Goal: Information Seeking & Learning: Compare options

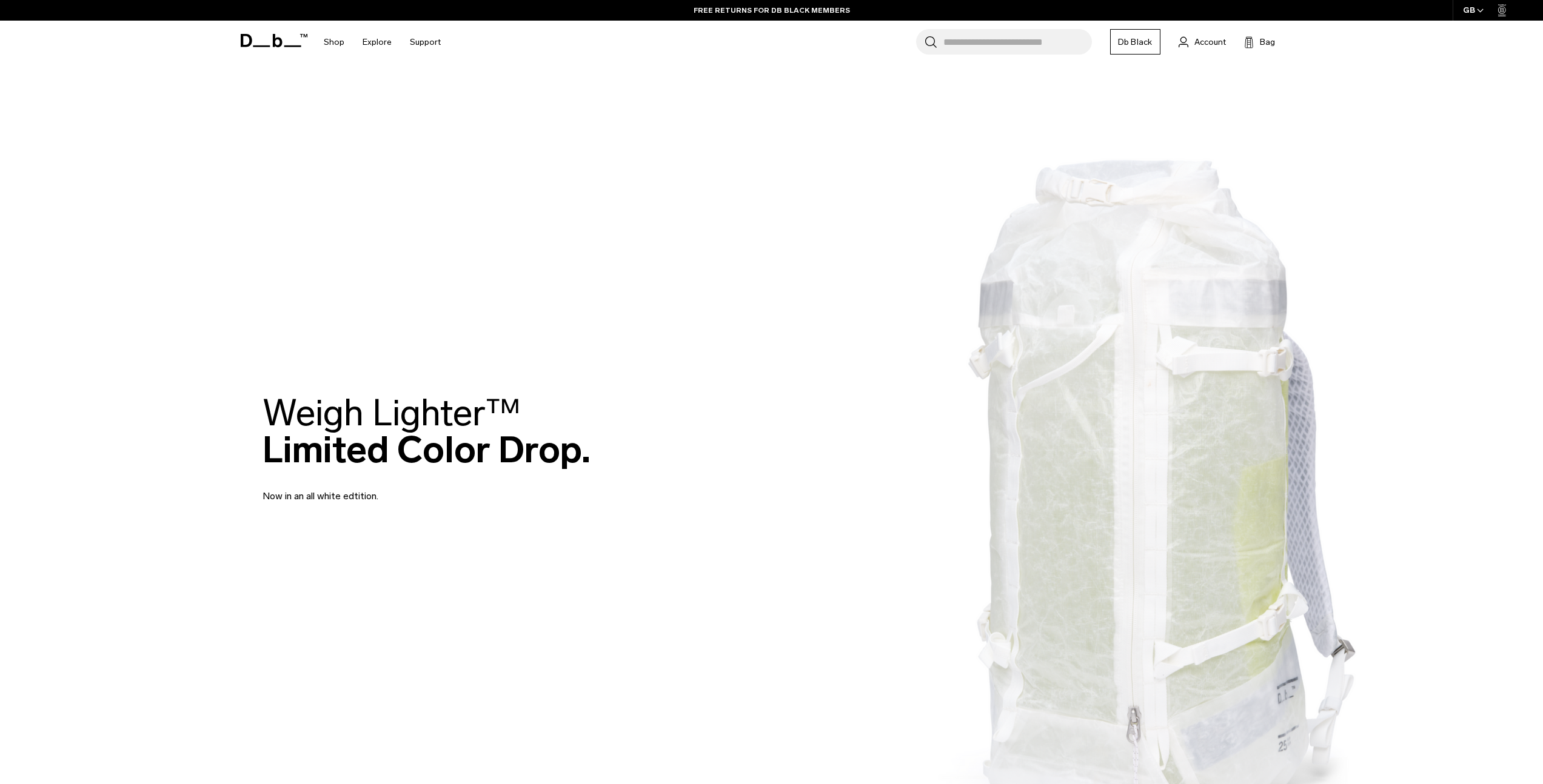
scroll to position [91, 0]
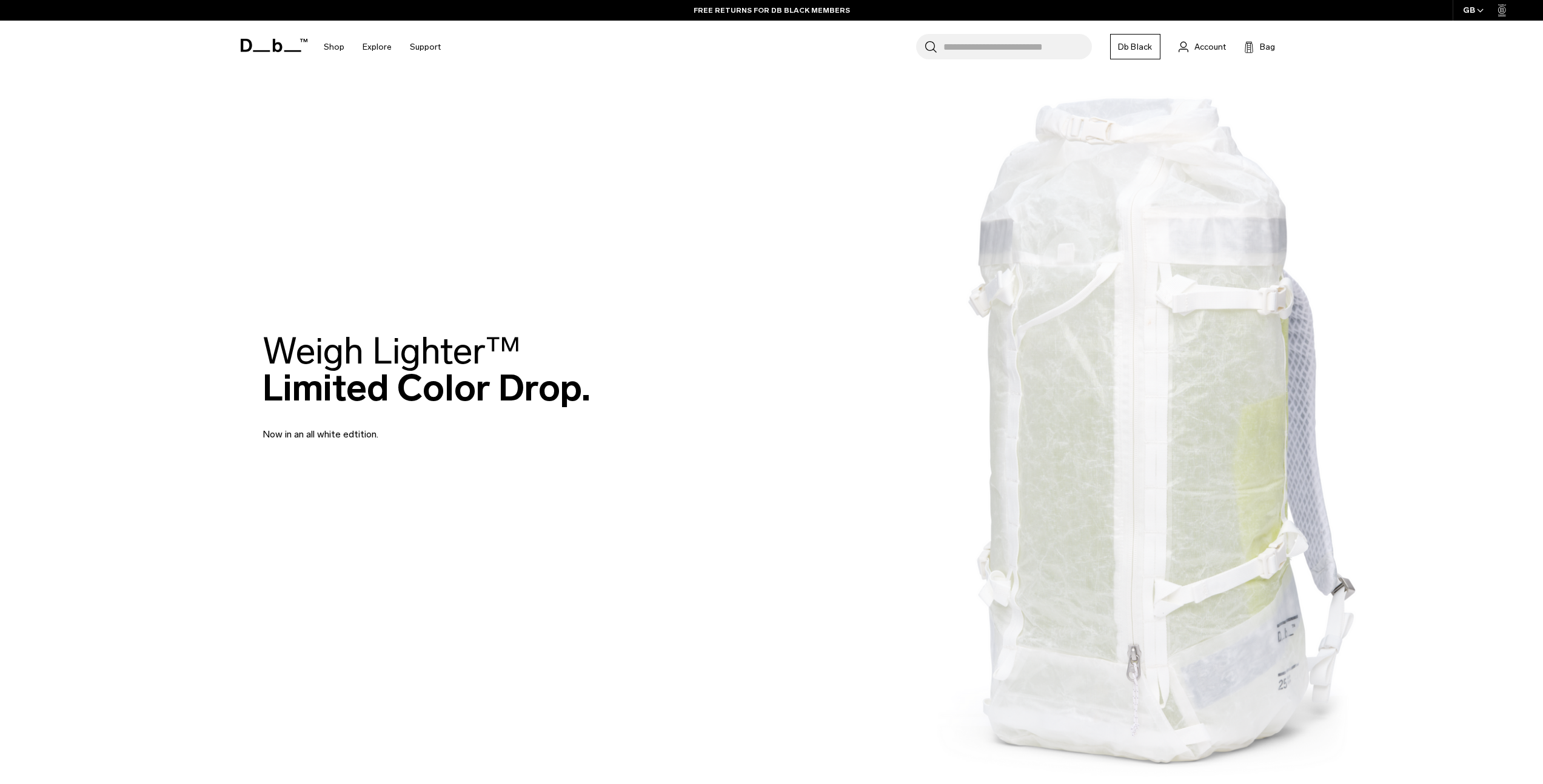
click at [1122, 431] on div "Weigh Lighter™  Limited Color Drop. Now in an all white edtition." at bounding box center [772, 387] width 1019 height 182
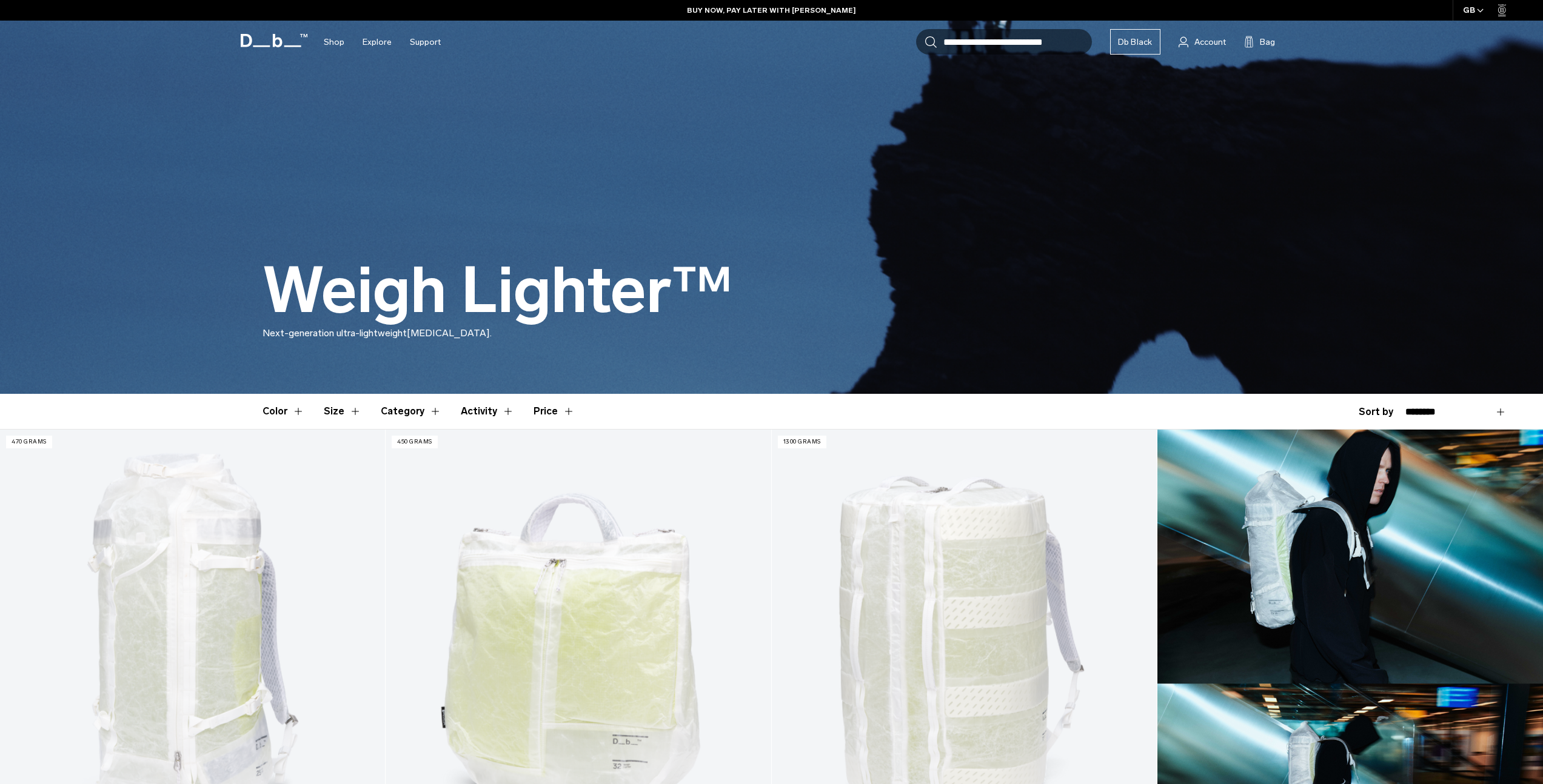
click at [413, 407] on button "Category" at bounding box center [411, 412] width 60 height 35
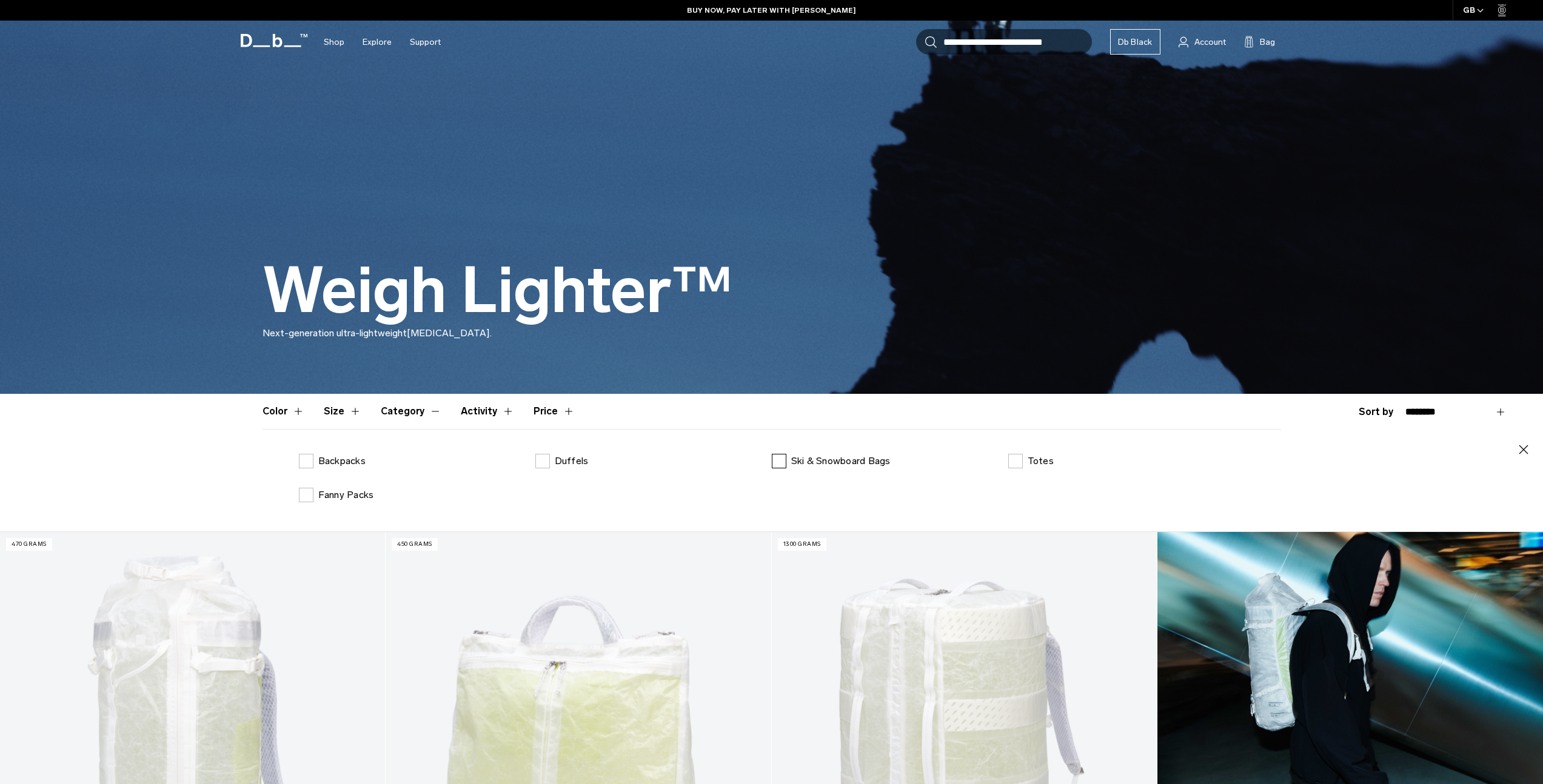
click at [784, 463] on label "Ski & Snowboard Bags" at bounding box center [831, 461] width 119 height 14
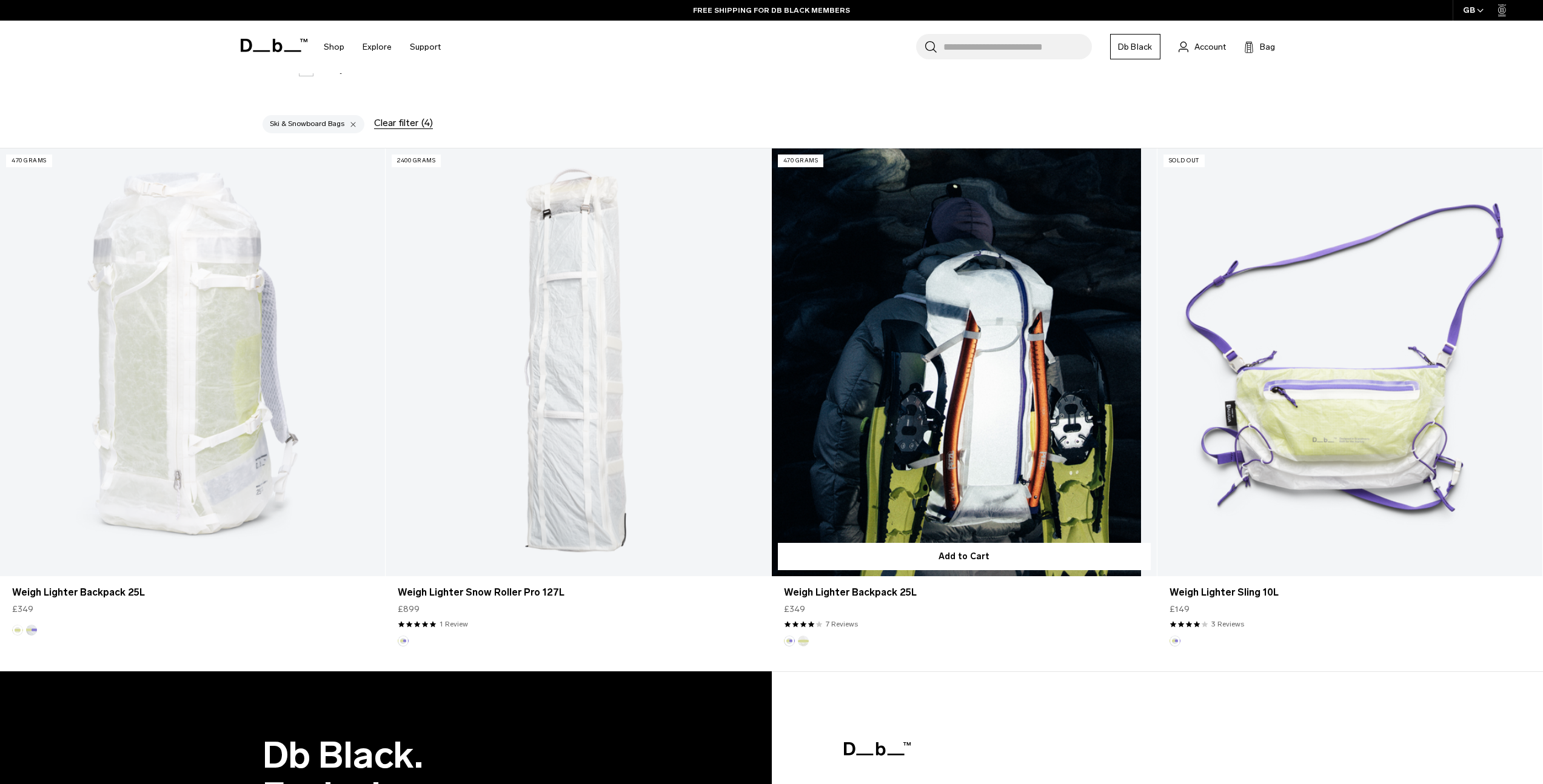
scroll to position [419, 0]
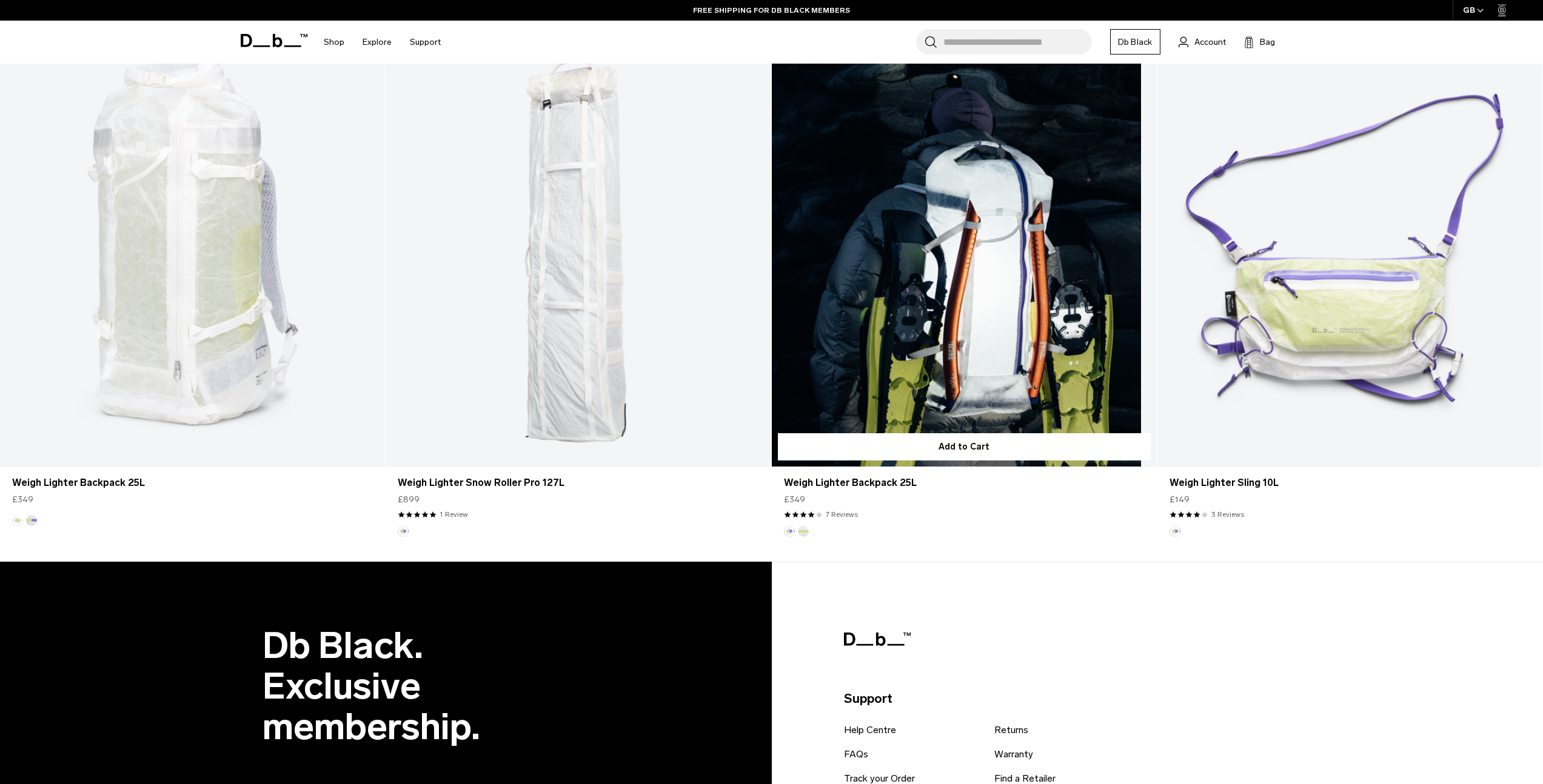
click at [910, 256] on link "Weigh Lighter Backpack 25L" at bounding box center [964, 253] width 385 height 428
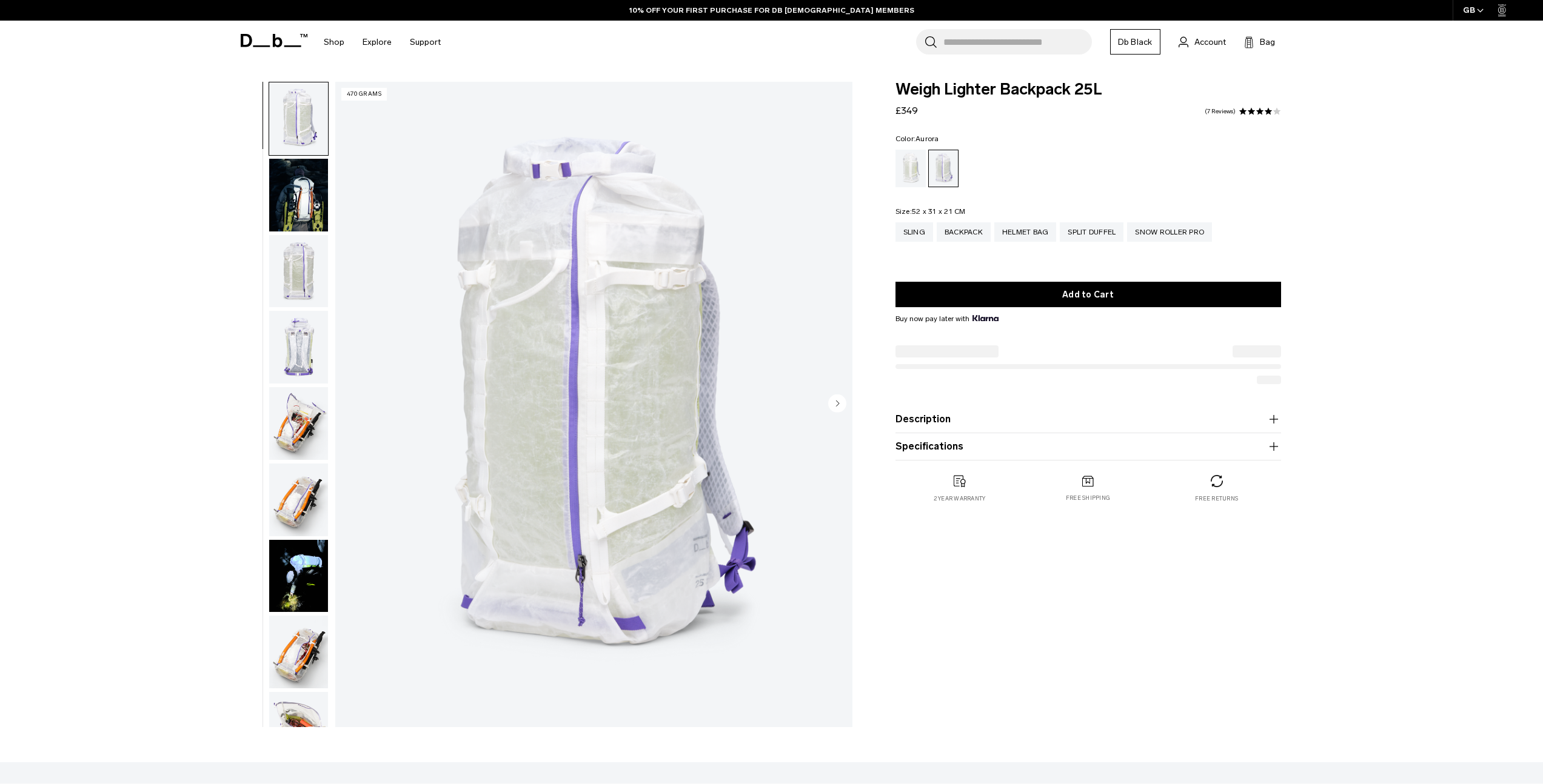
click at [296, 284] on img "button" at bounding box center [299, 272] width 59 height 73
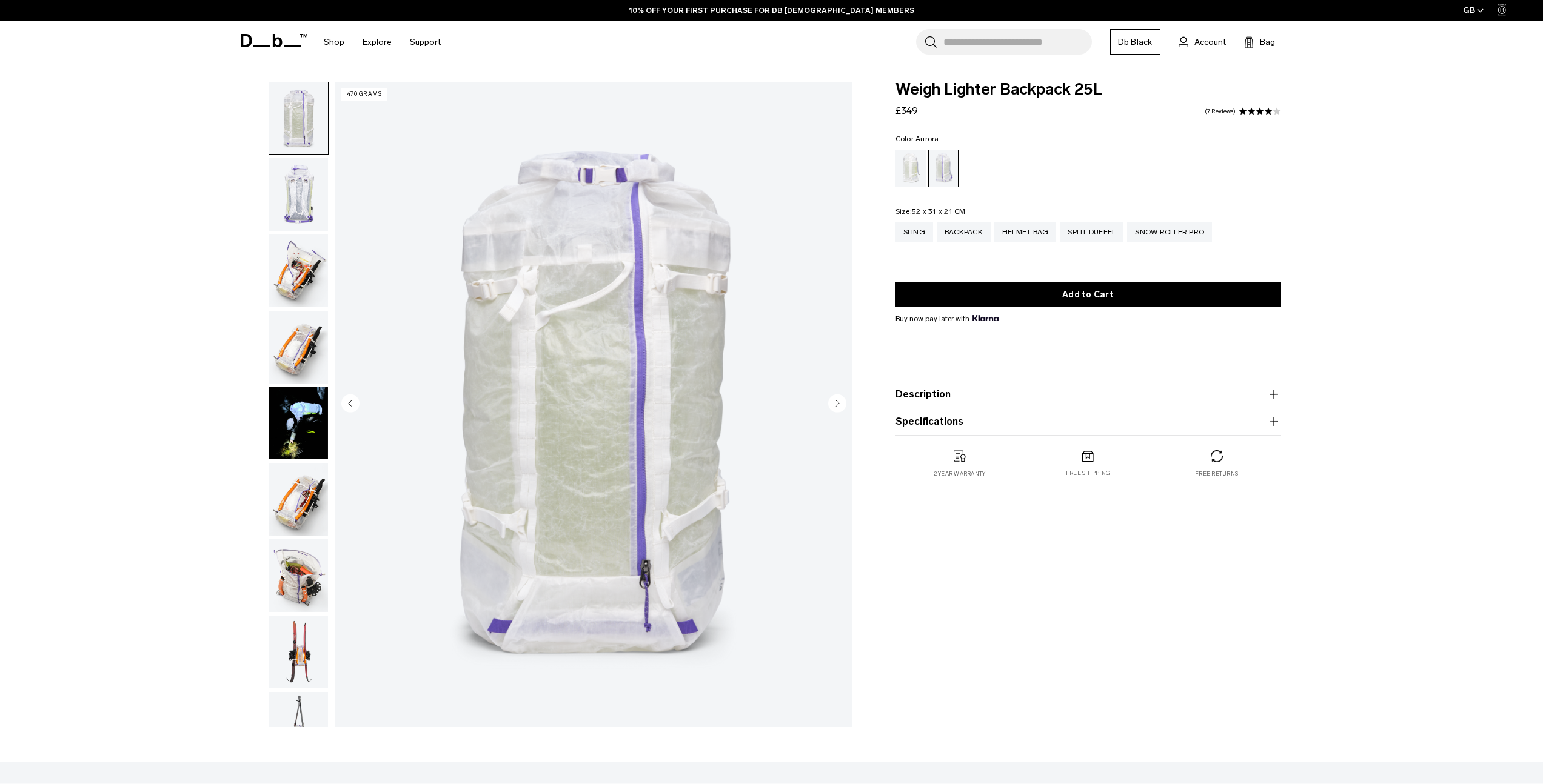
scroll to position [325, 0]
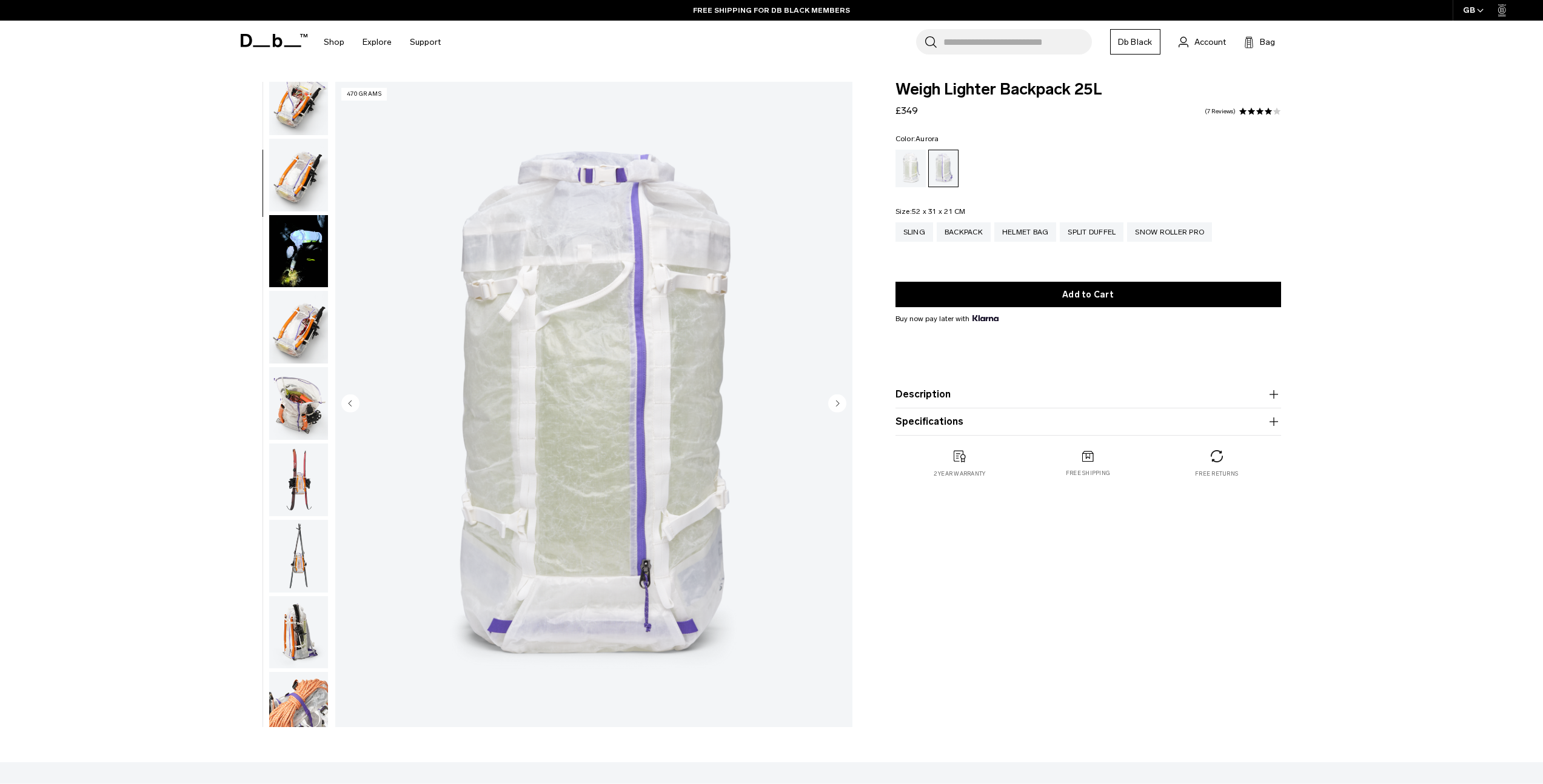
click at [297, 556] on img "button" at bounding box center [299, 556] width 59 height 73
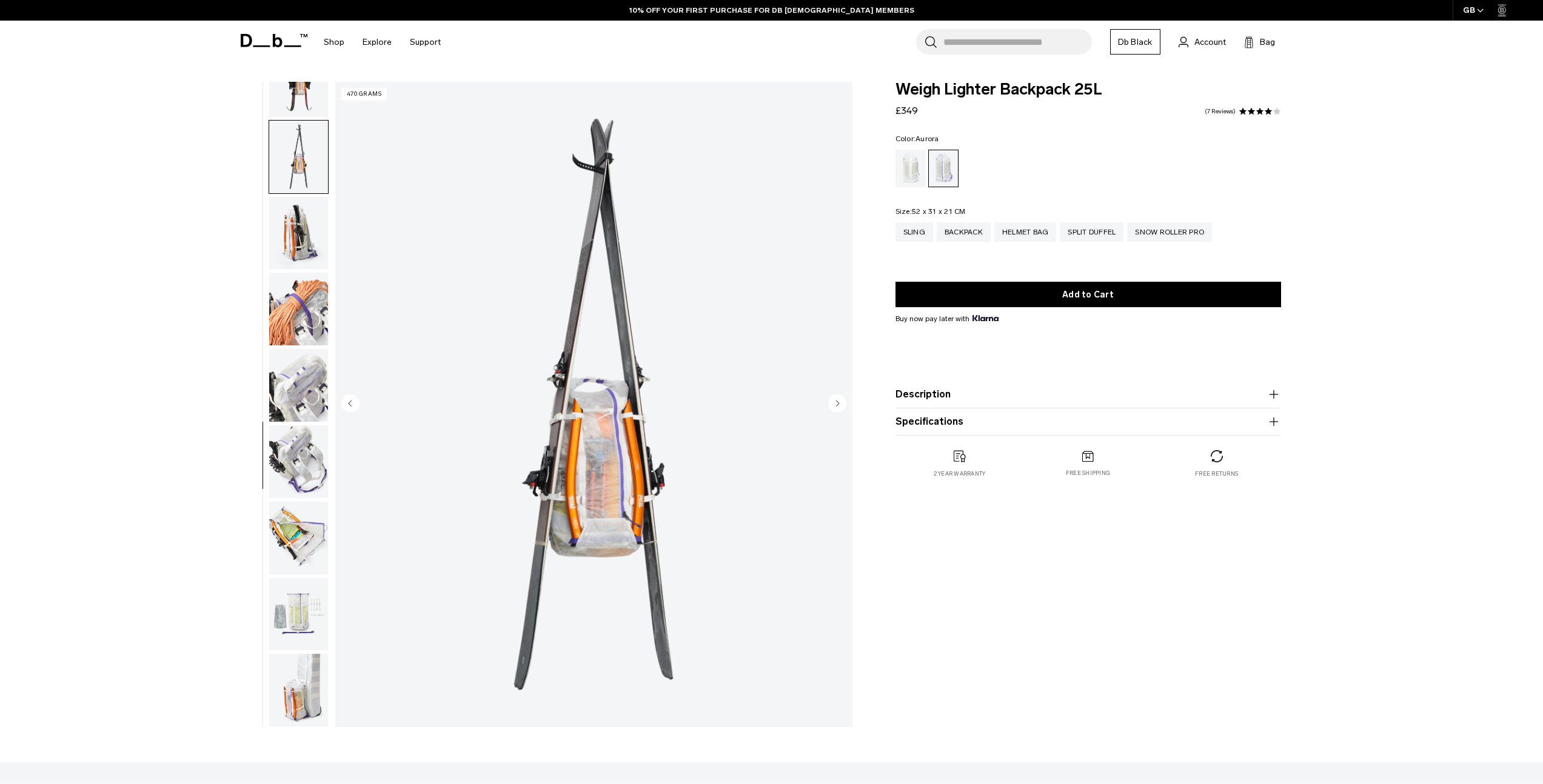
scroll to position [8, 0]
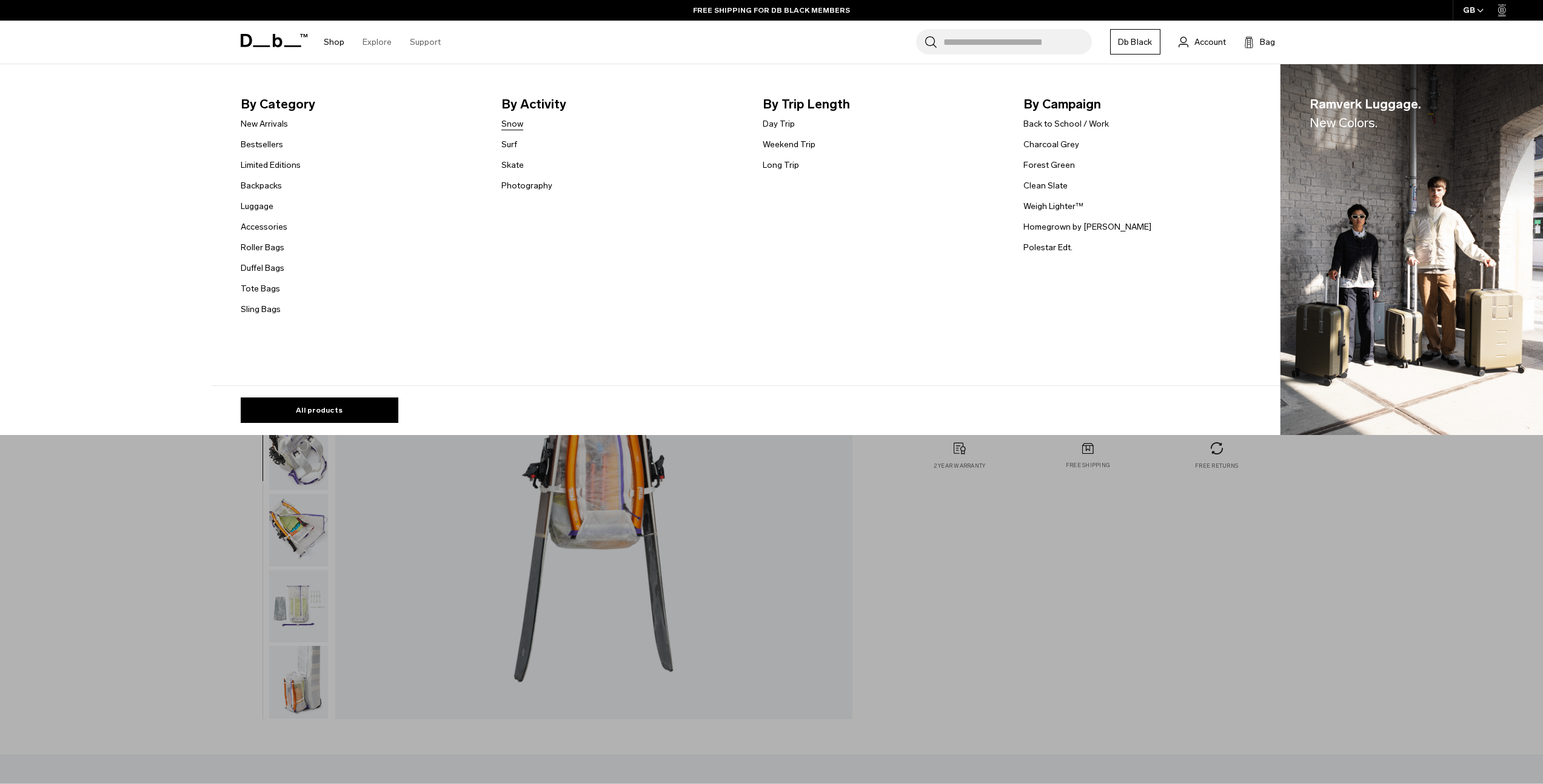
click at [522, 126] on link "Snow" at bounding box center [512, 124] width 22 height 13
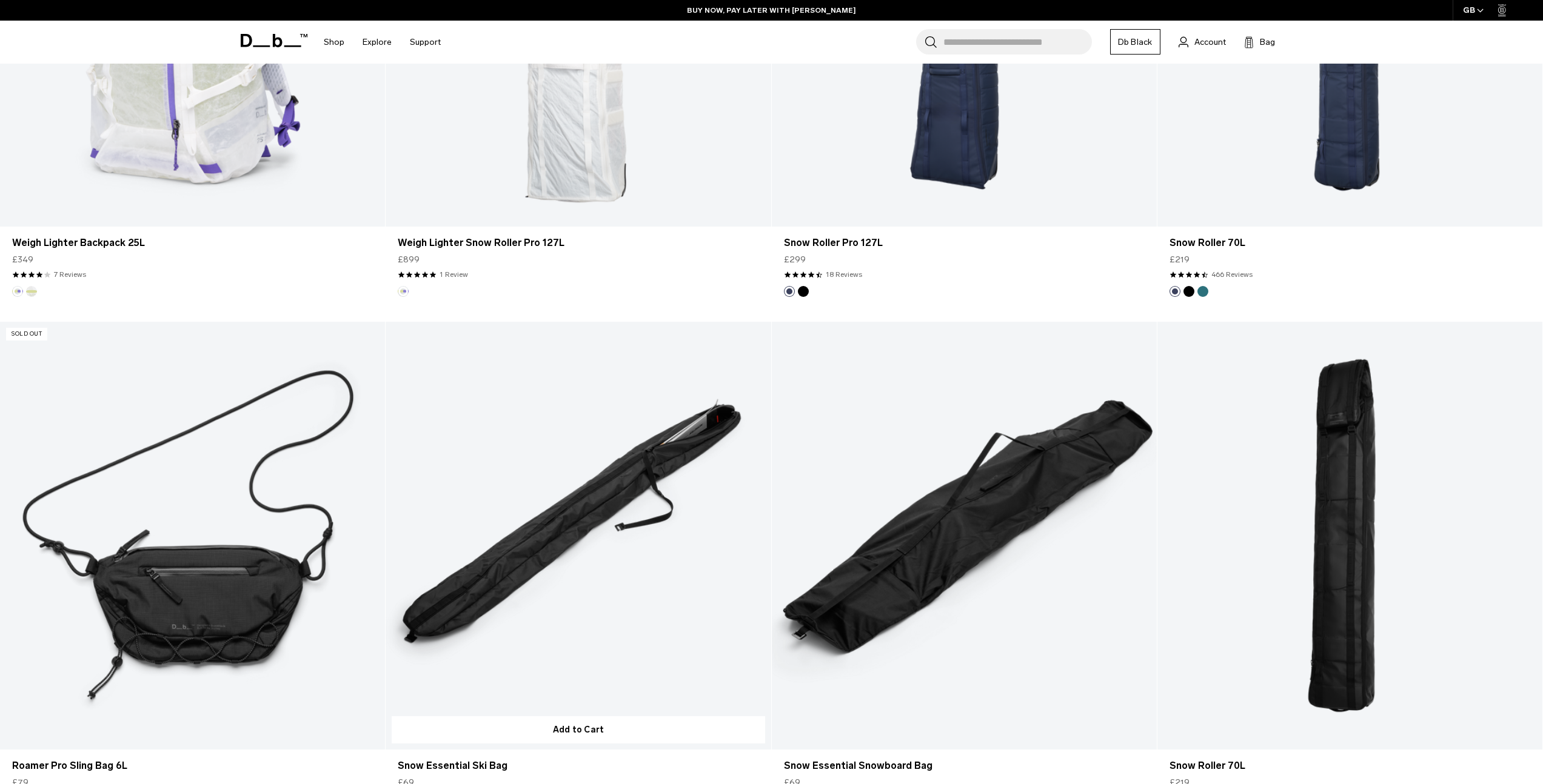
scroll to position [1434, 0]
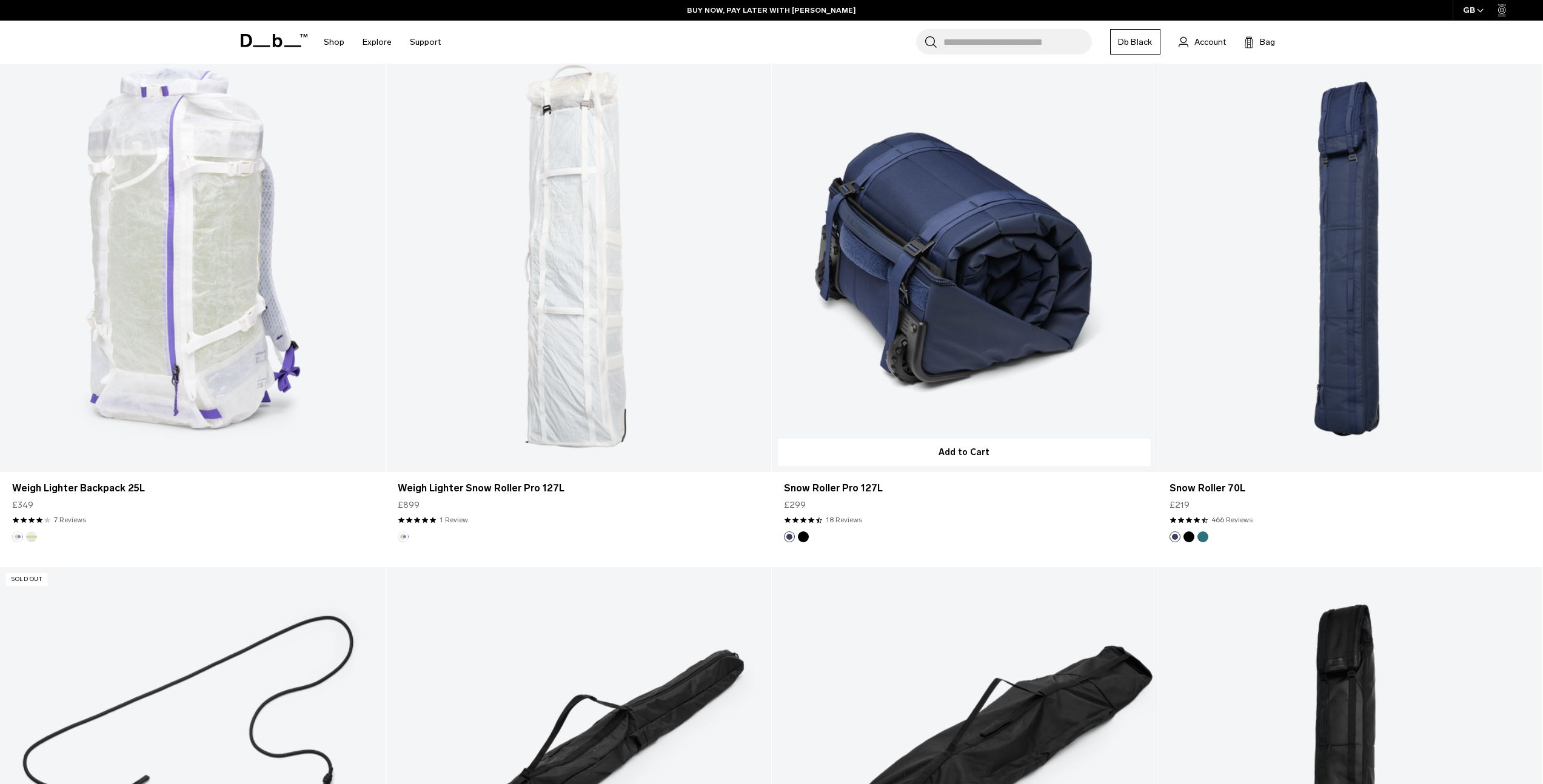
click at [976, 280] on link "Snow Roller Pro 127L" at bounding box center [964, 258] width 385 height 428
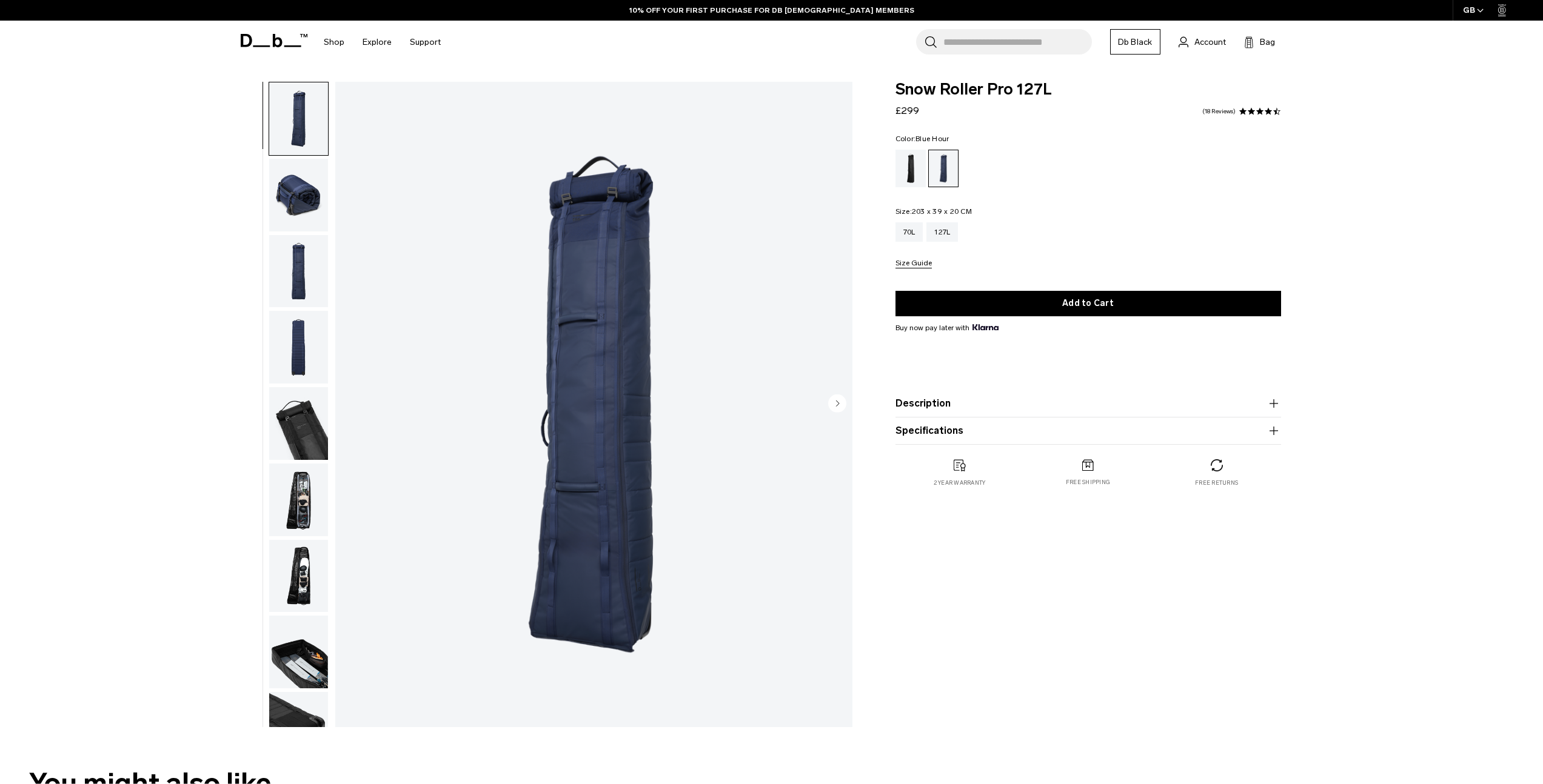
click at [631, 338] on img "1 / 9" at bounding box center [594, 404] width 517 height 646
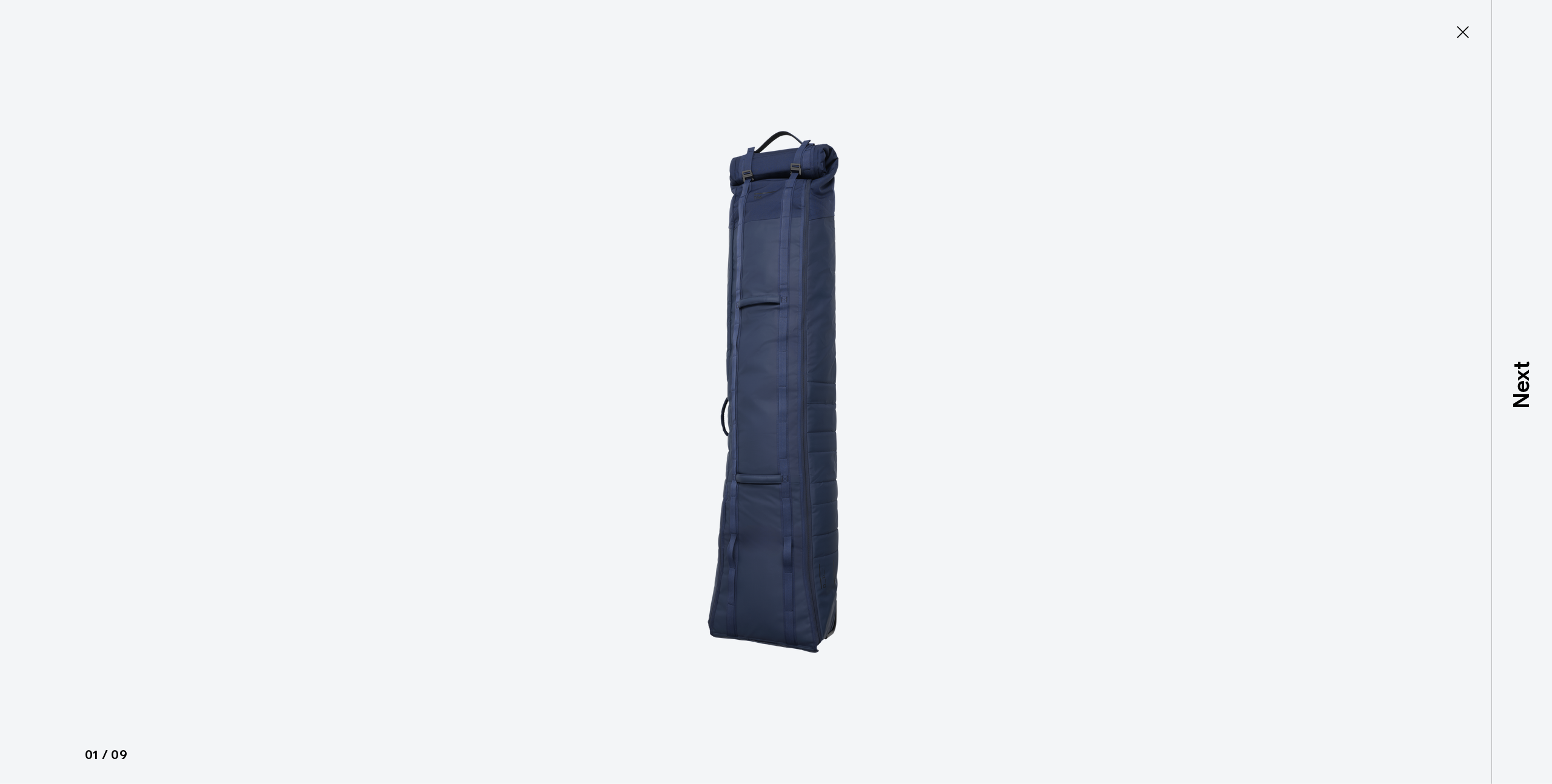
click at [770, 270] on img at bounding box center [776, 392] width 546 height 784
click at [777, 325] on img at bounding box center [776, 392] width 546 height 784
click at [766, 319] on img at bounding box center [776, 392] width 546 height 784
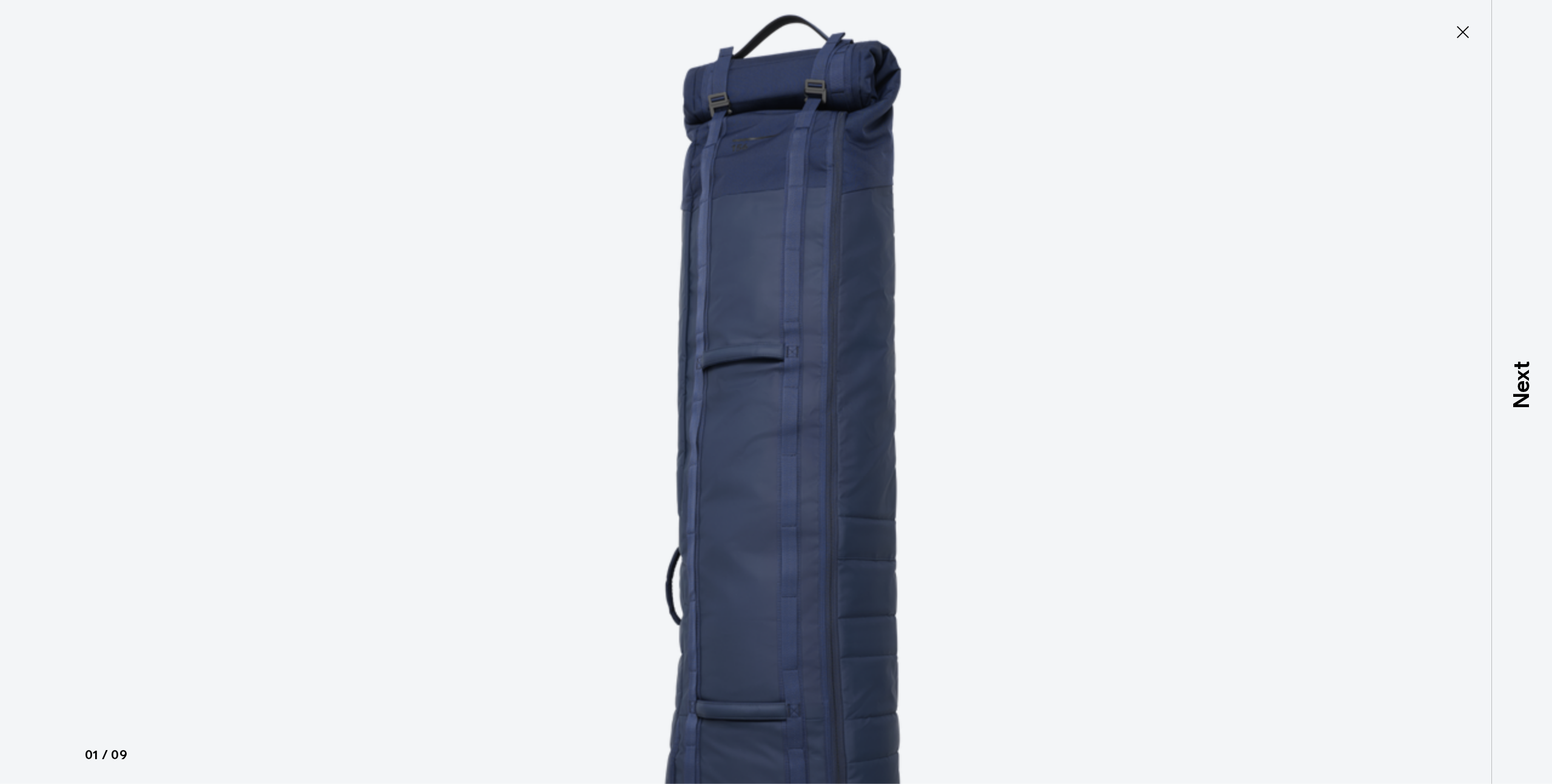
click at [851, 326] on img at bounding box center [775, 537] width 1091 height 1569
click at [488, 607] on img at bounding box center [775, 537] width 1091 height 1569
click at [763, 541] on img at bounding box center [775, 537] width 1091 height 1569
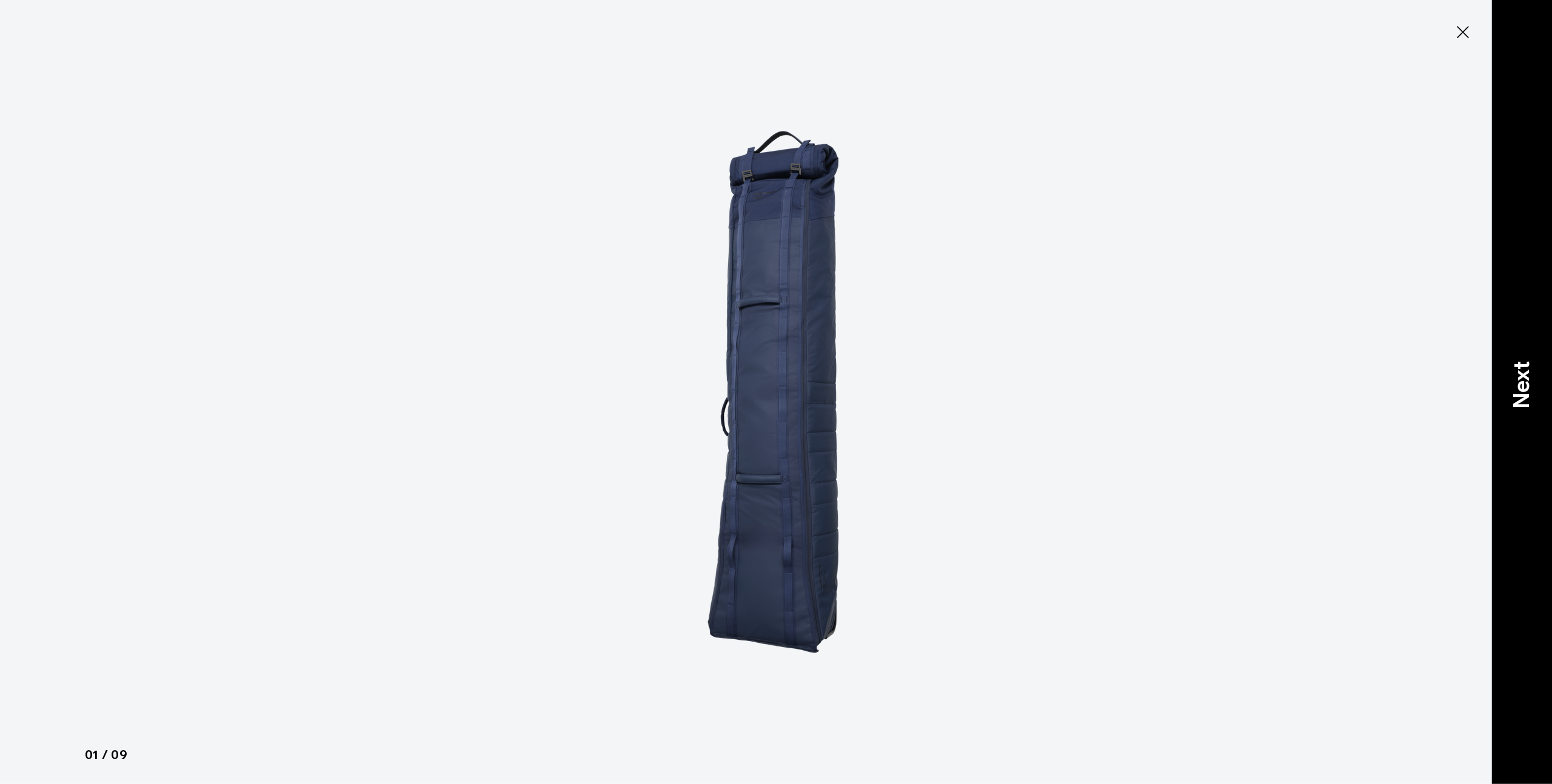
click at [1527, 383] on p "Next" at bounding box center [1522, 385] width 33 height 48
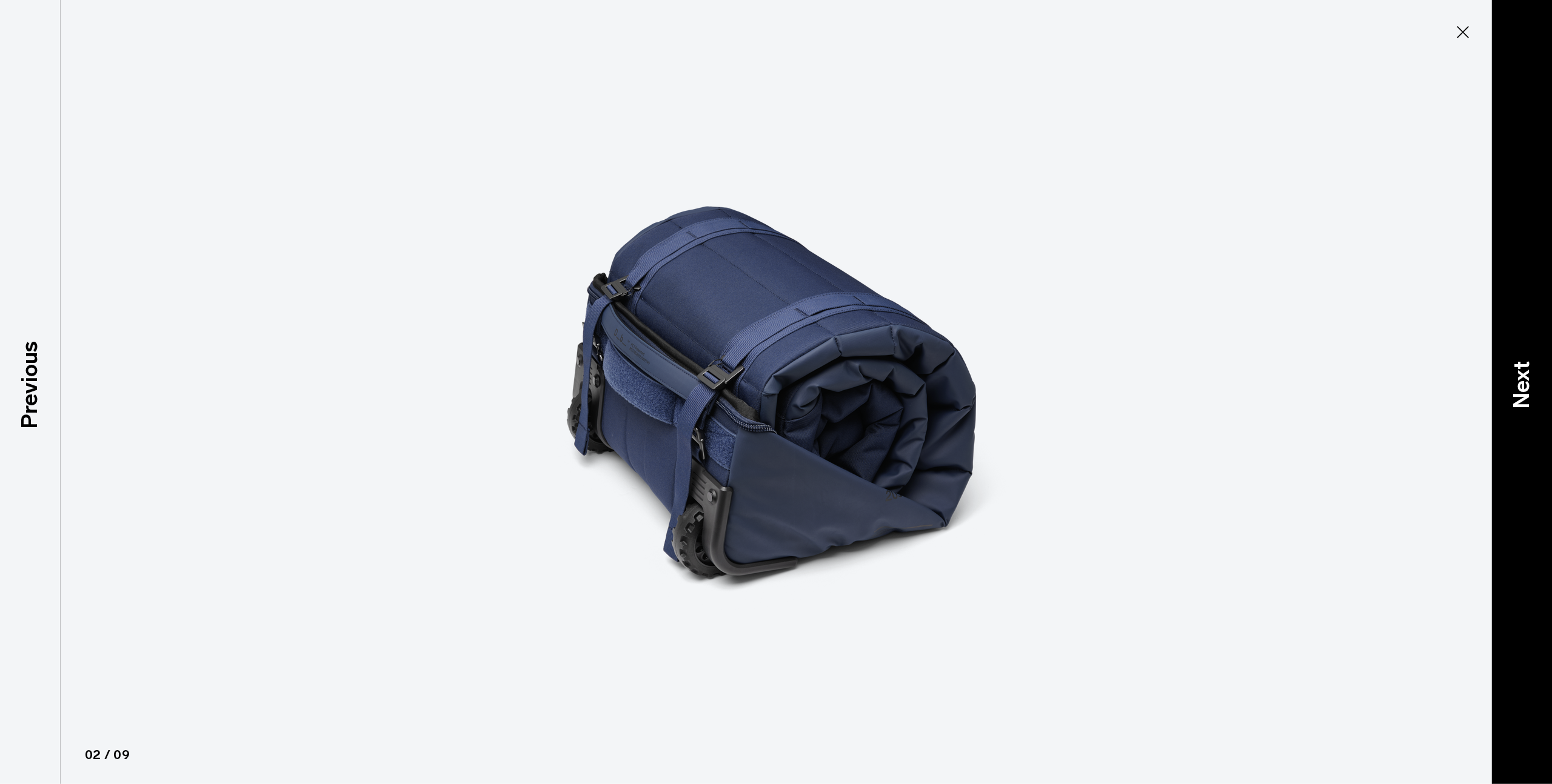
click at [1527, 383] on p "Next" at bounding box center [1522, 385] width 33 height 48
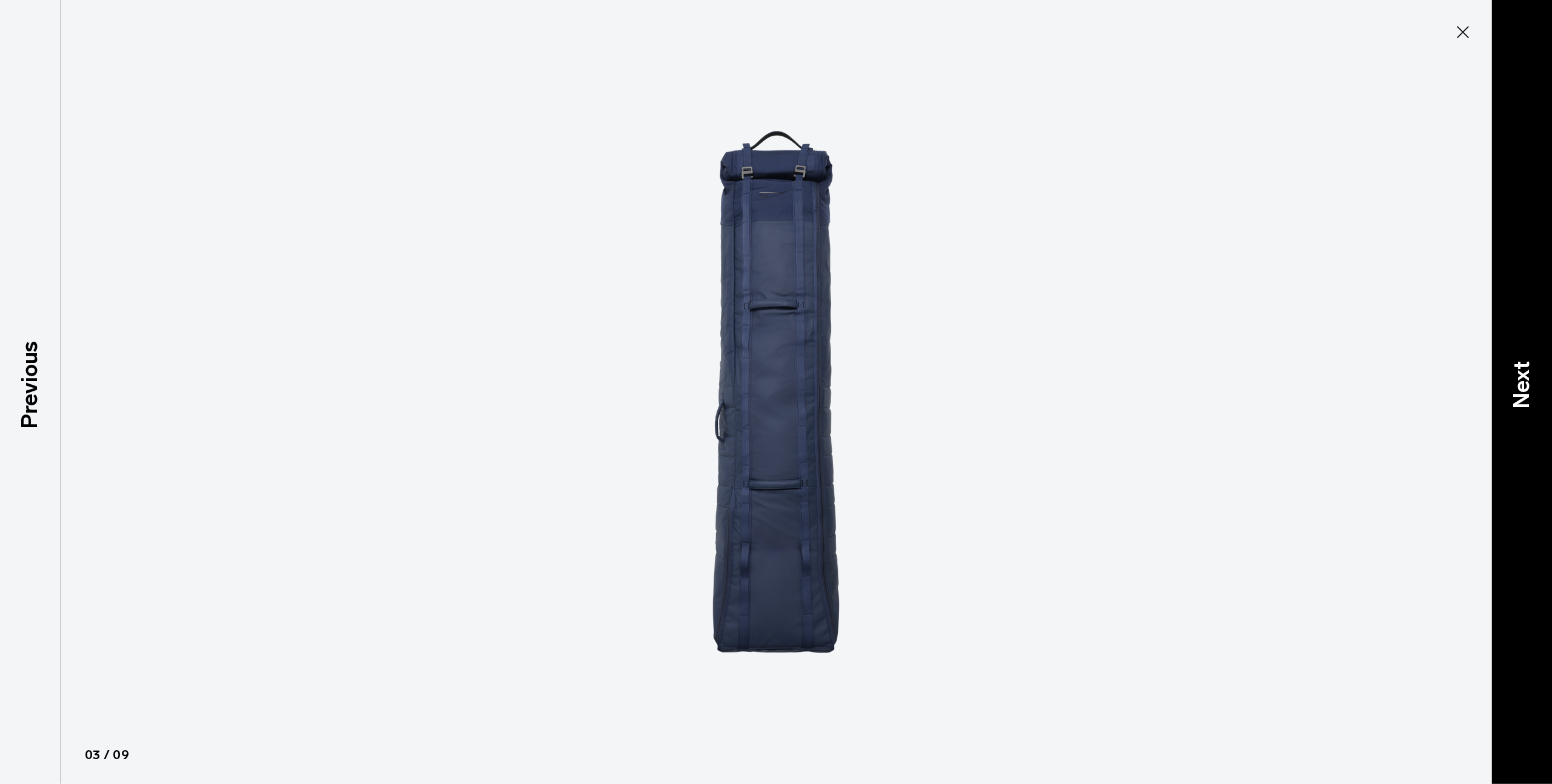
click at [1527, 383] on p "Next" at bounding box center [1522, 385] width 33 height 48
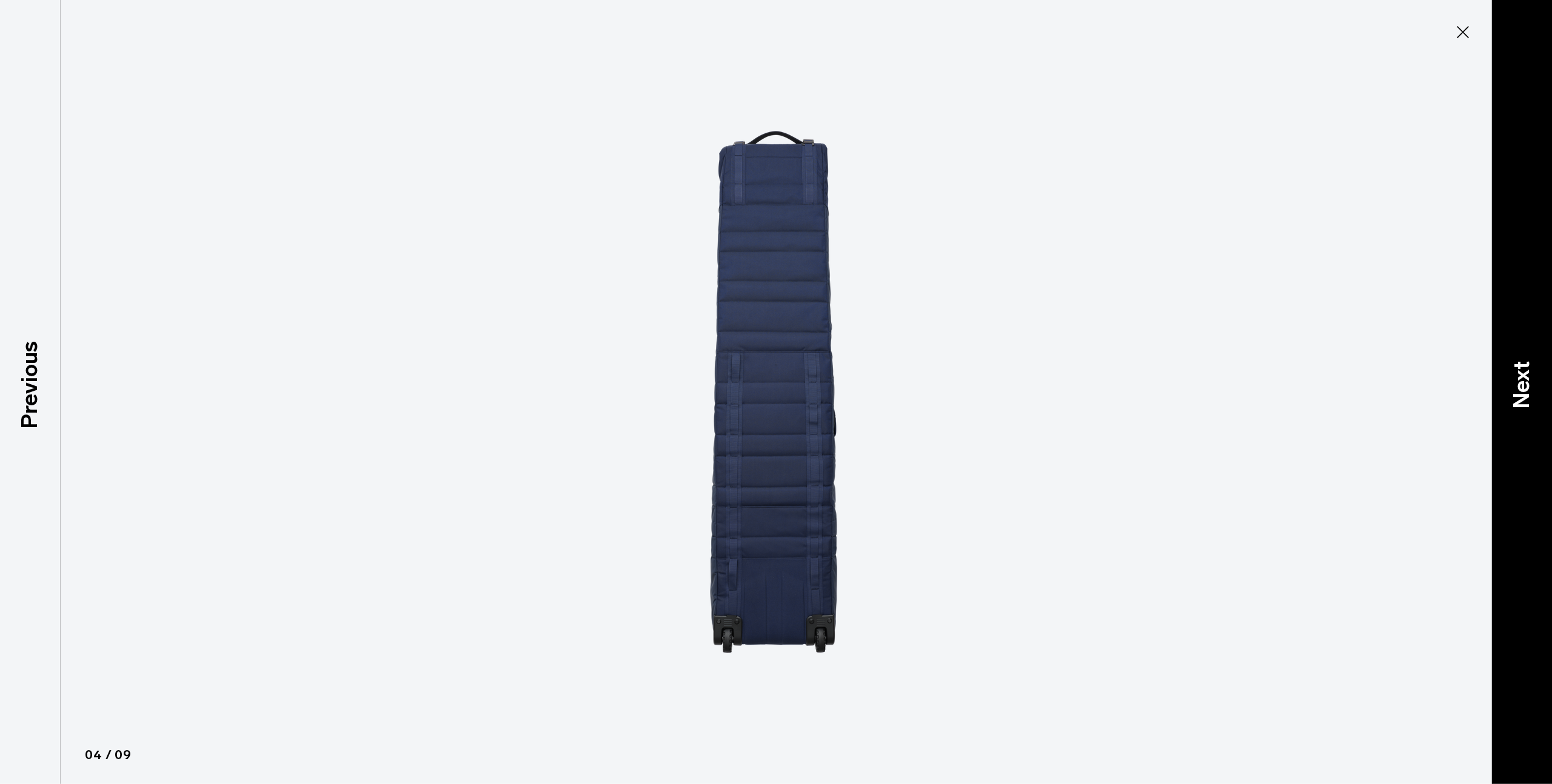
click at [1527, 383] on p "Next" at bounding box center [1522, 385] width 33 height 48
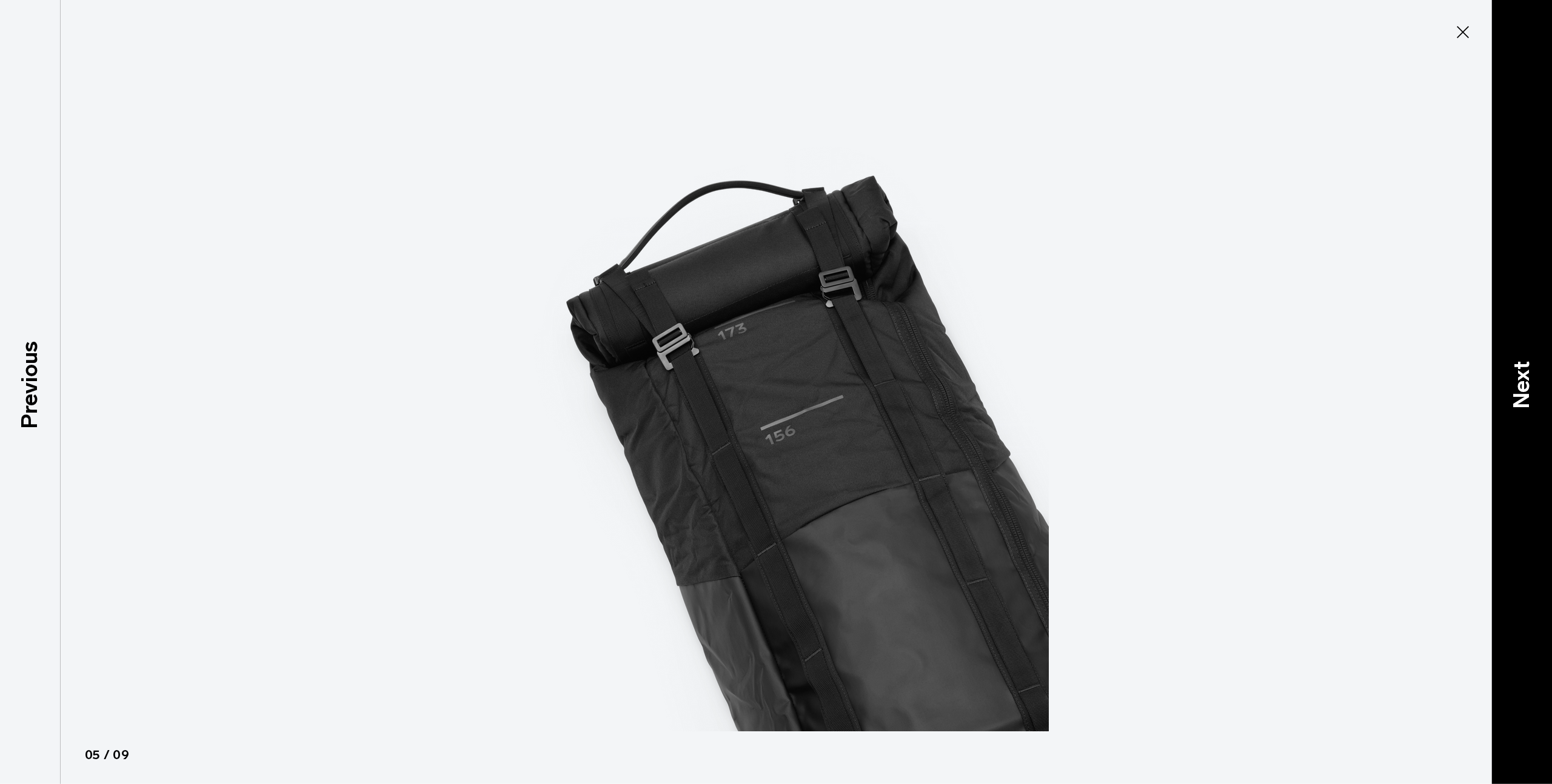
click at [1527, 383] on p "Next" at bounding box center [1522, 385] width 33 height 48
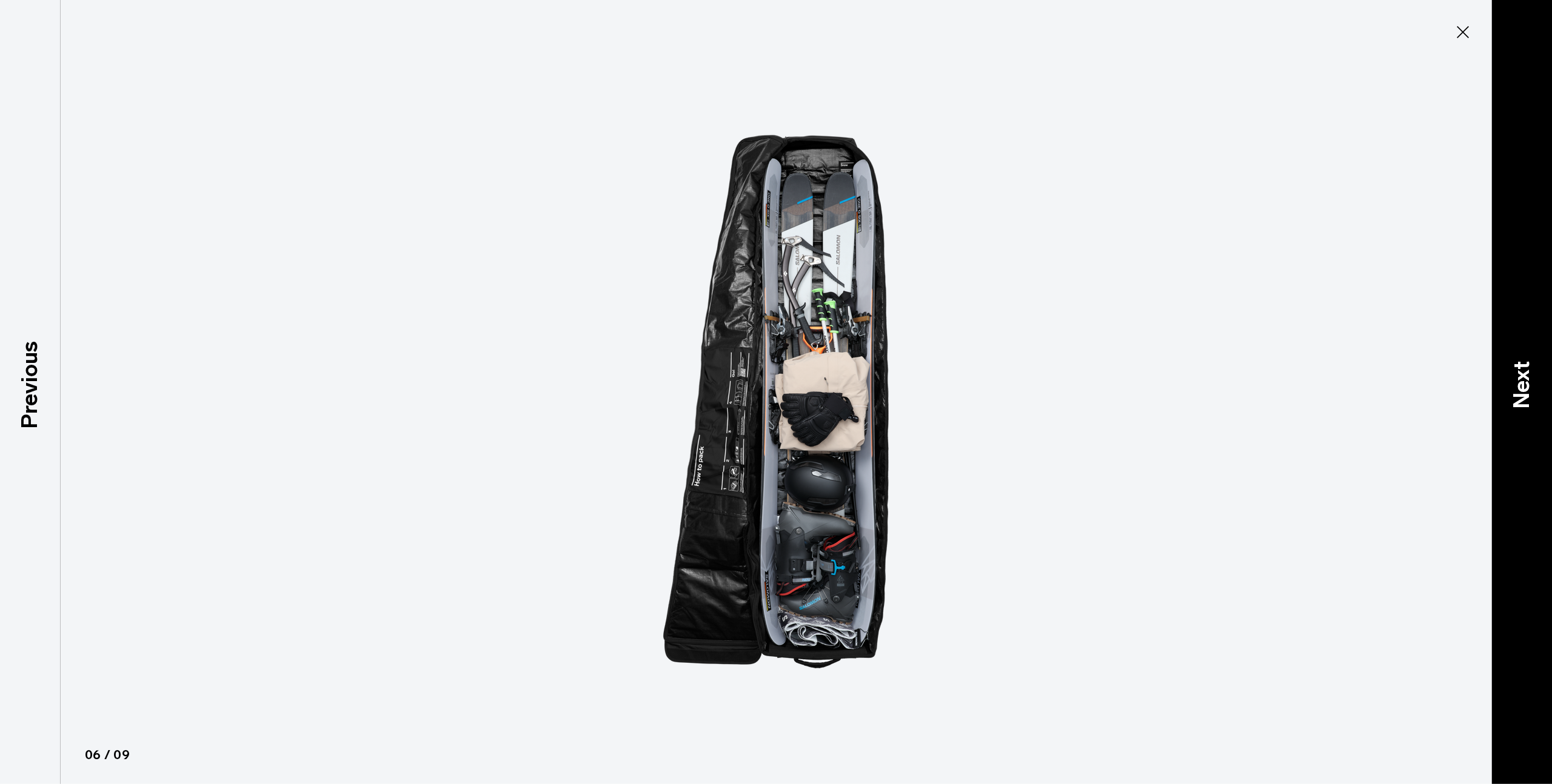
click at [1527, 383] on p "Next" at bounding box center [1522, 385] width 33 height 48
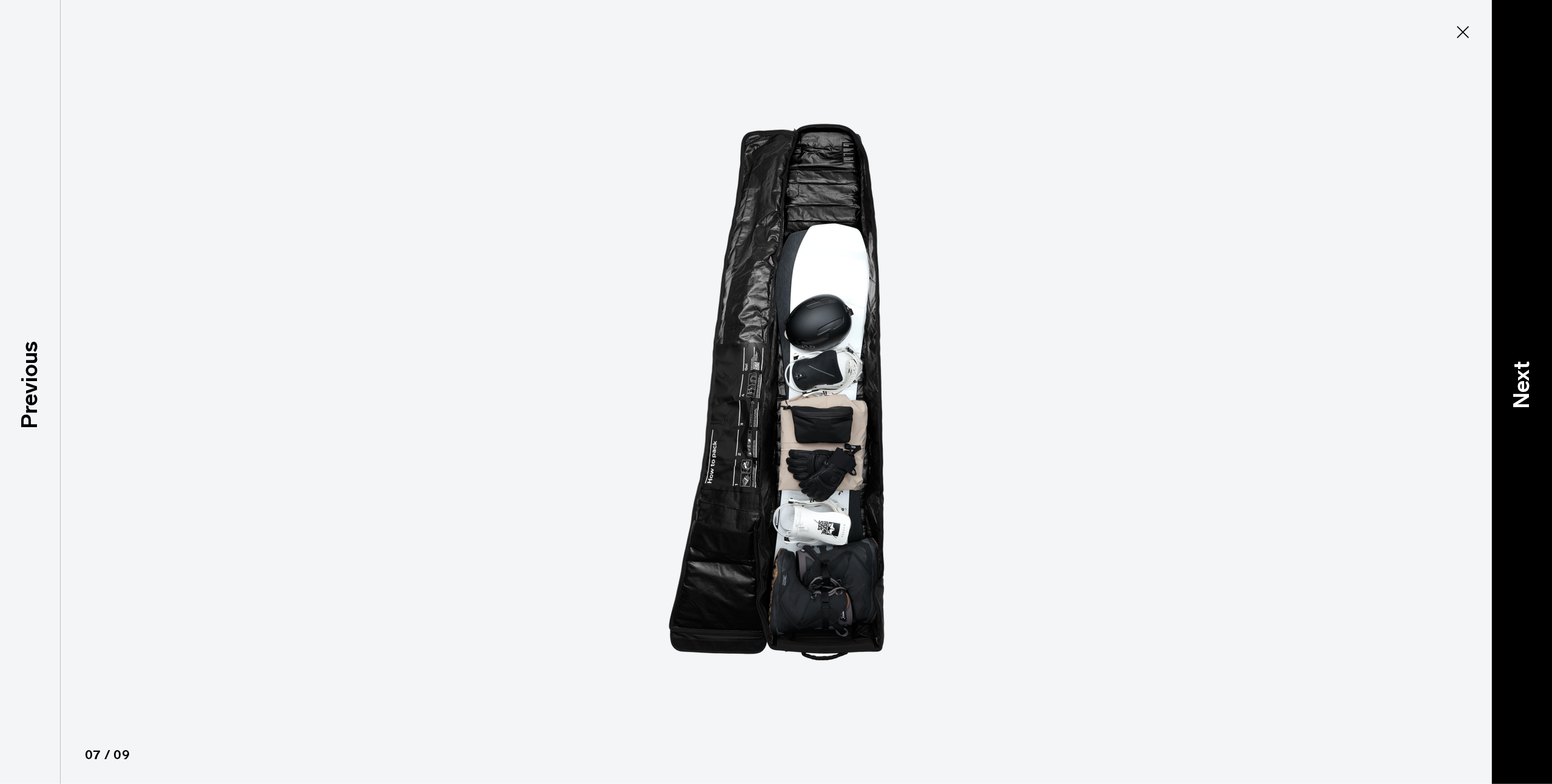
click at [1527, 383] on p "Next" at bounding box center [1522, 385] width 33 height 48
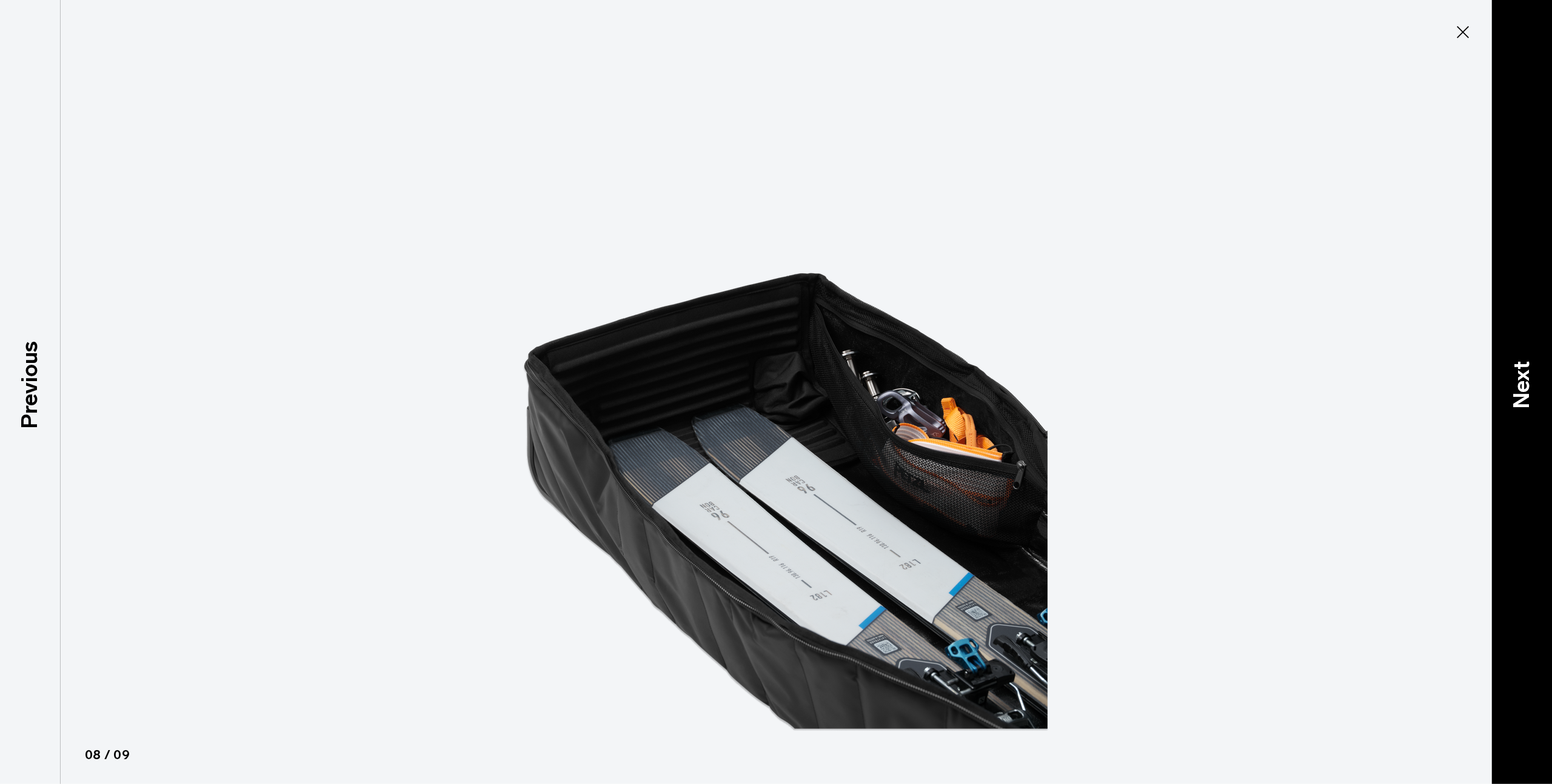
click at [1527, 383] on p "Next" at bounding box center [1522, 385] width 33 height 48
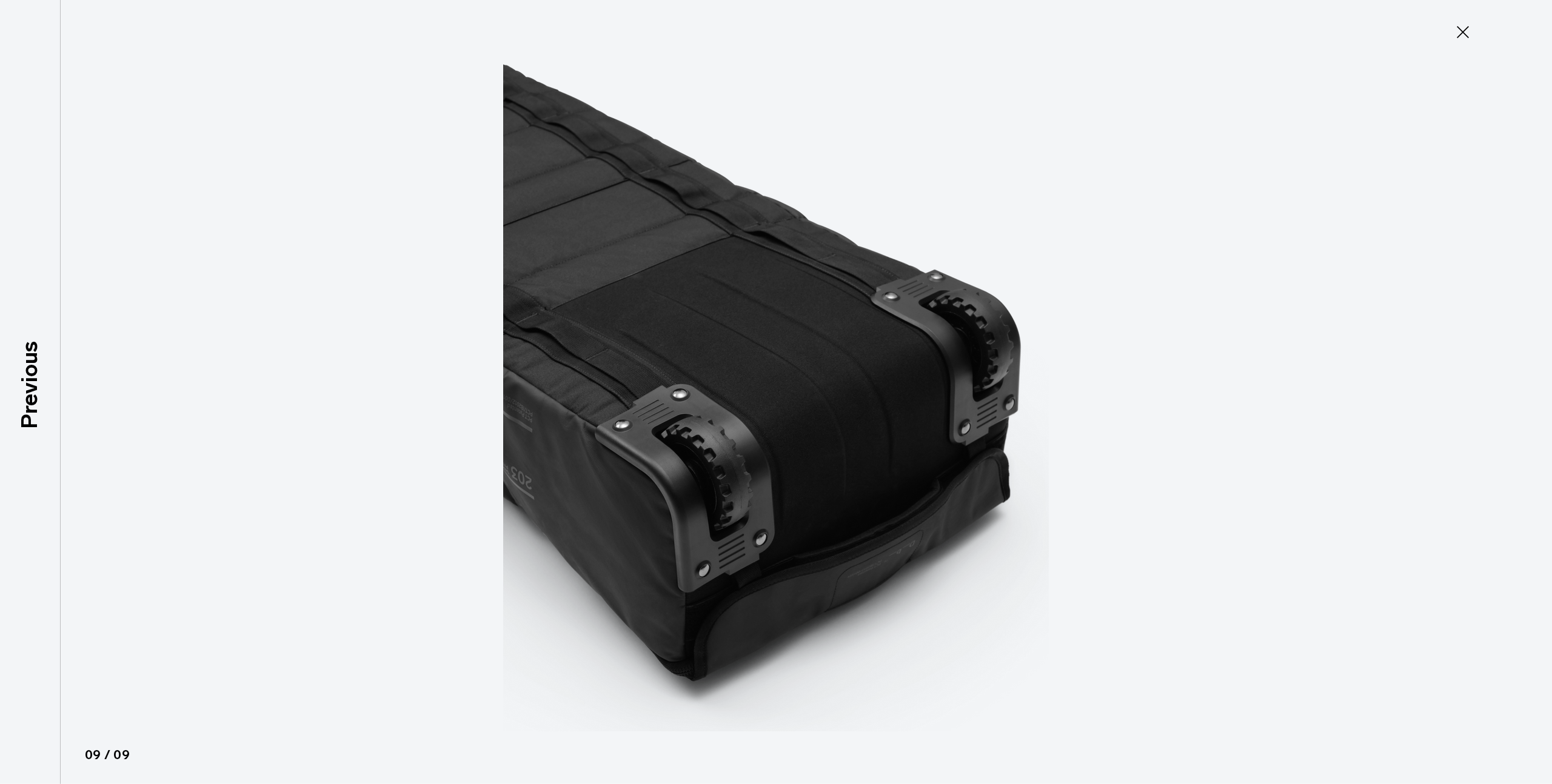
click at [1527, 383] on div at bounding box center [776, 392] width 1552 height 784
click at [1469, 25] on icon at bounding box center [1463, 32] width 19 height 19
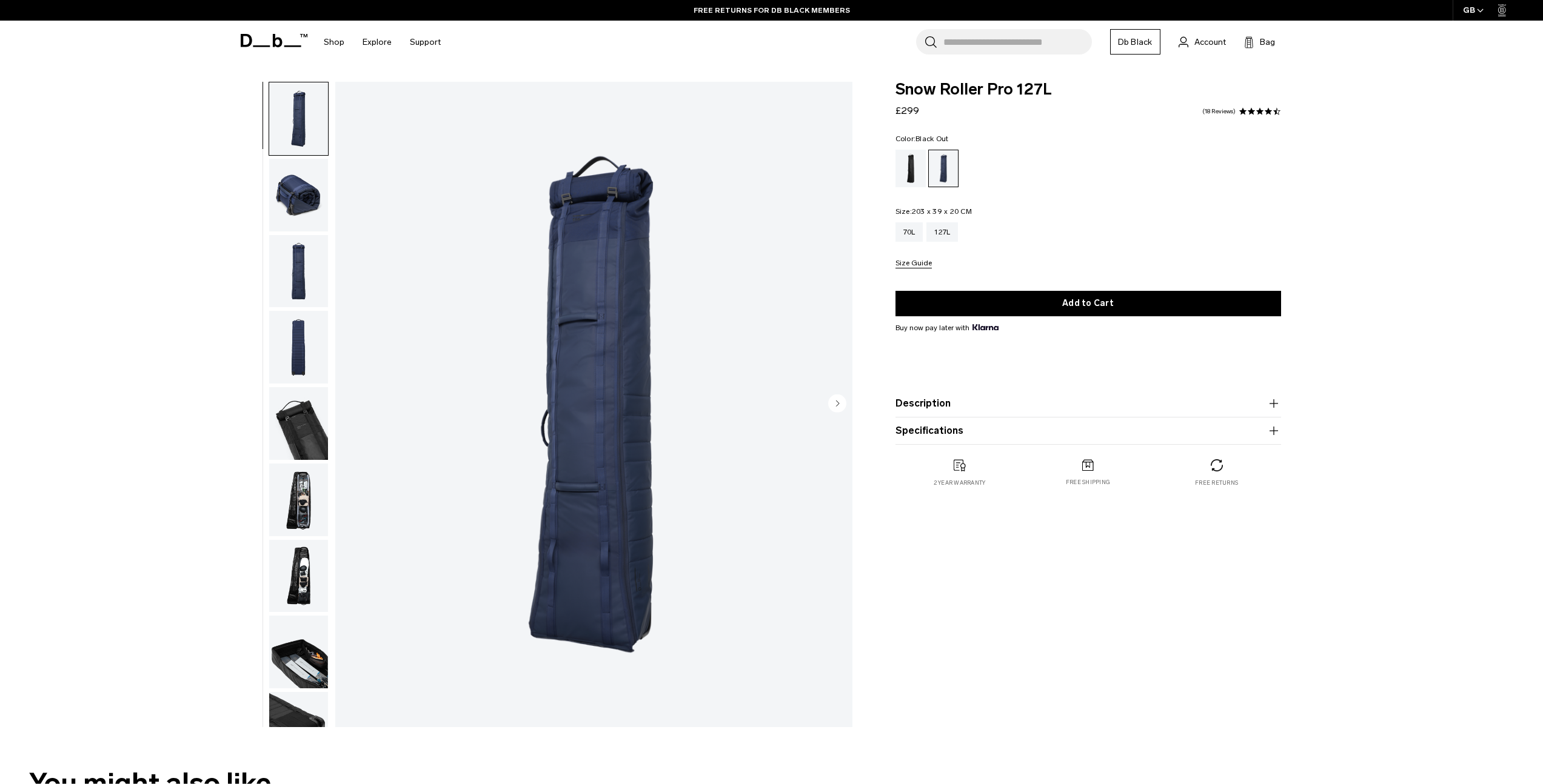
click at [906, 161] on div "Black Out" at bounding box center [911, 168] width 31 height 38
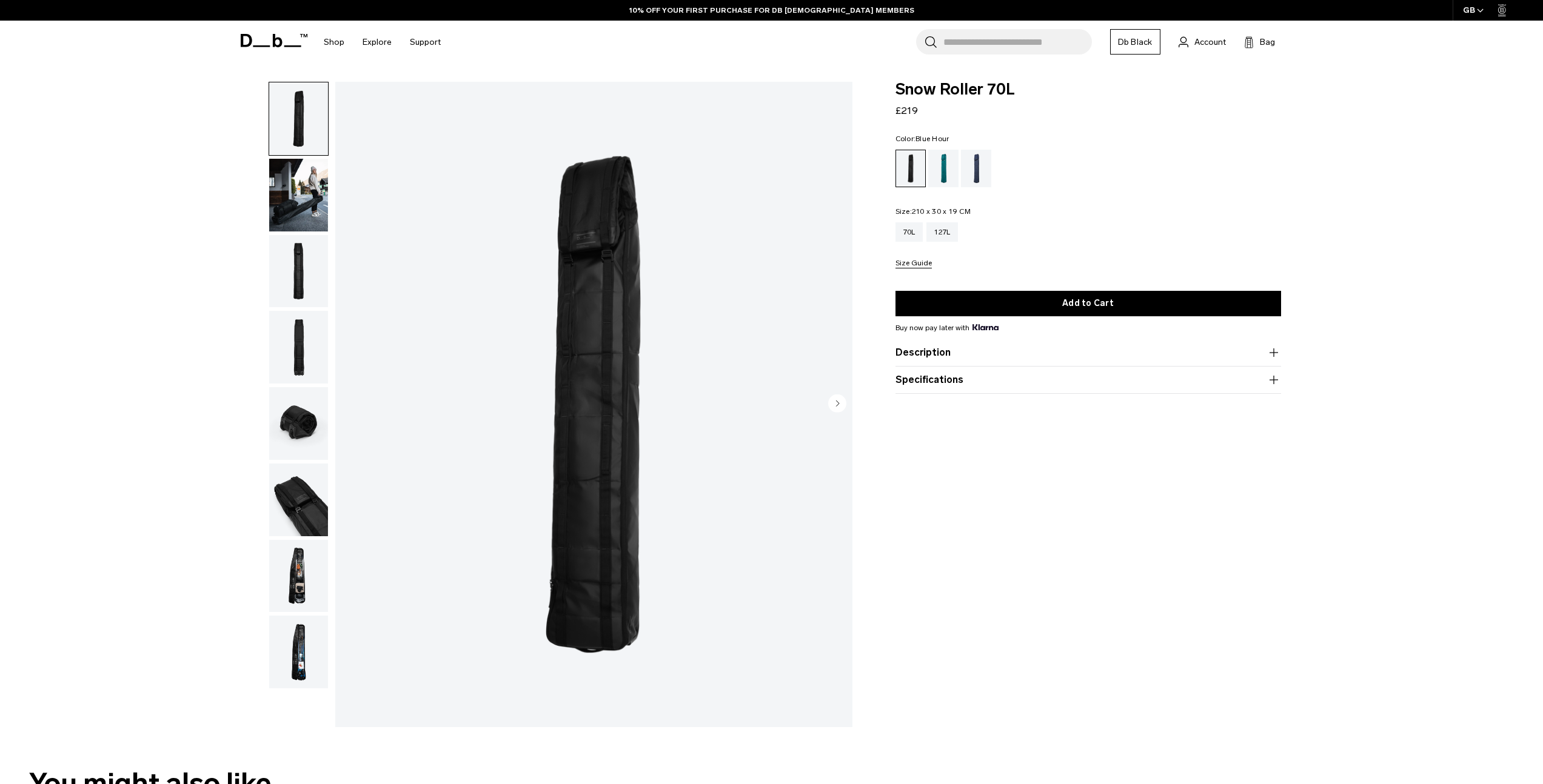
click at [971, 170] on div "Blue Hour" at bounding box center [976, 168] width 31 height 38
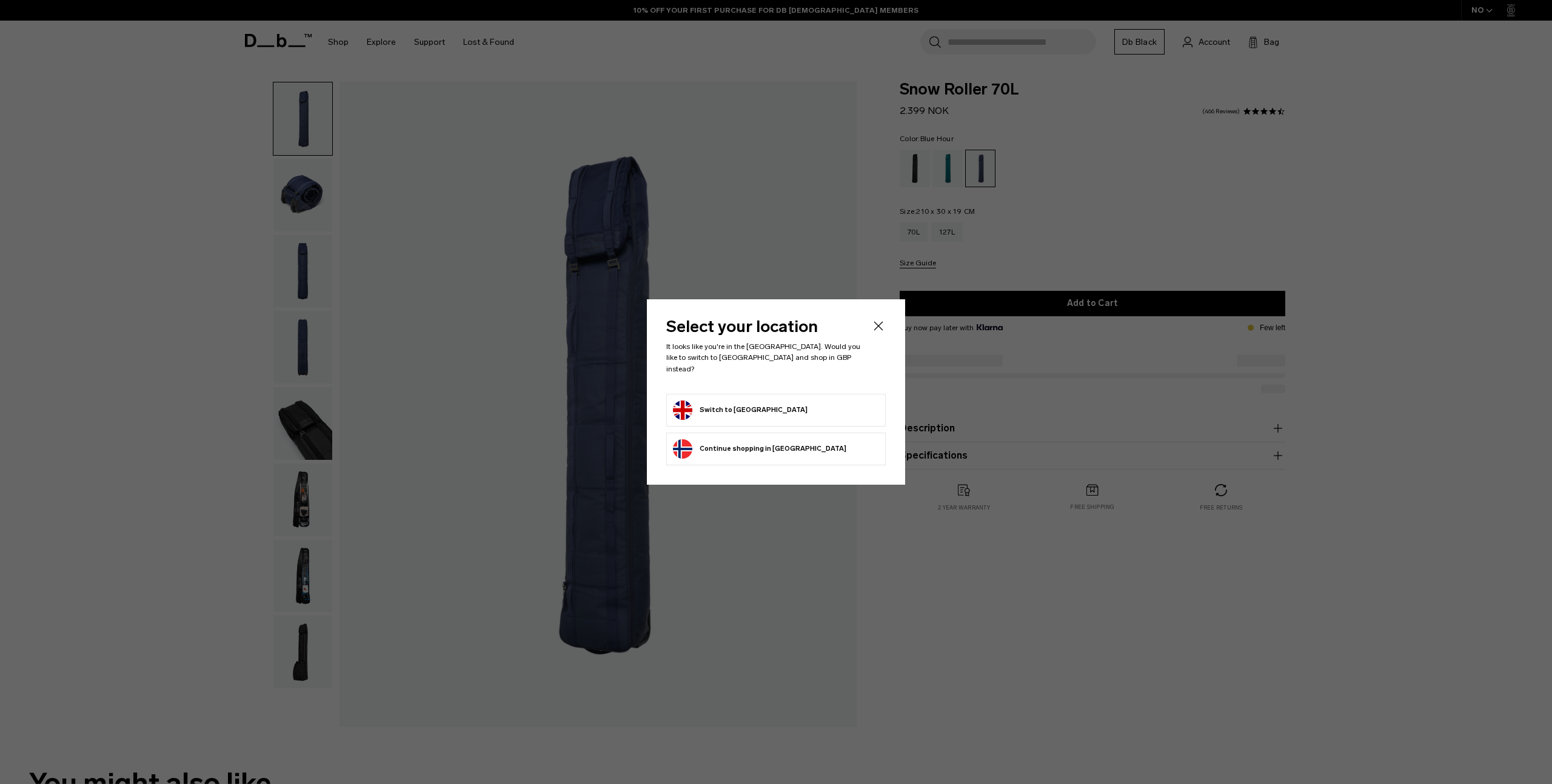
click at [944, 172] on div at bounding box center [776, 392] width 1552 height 784
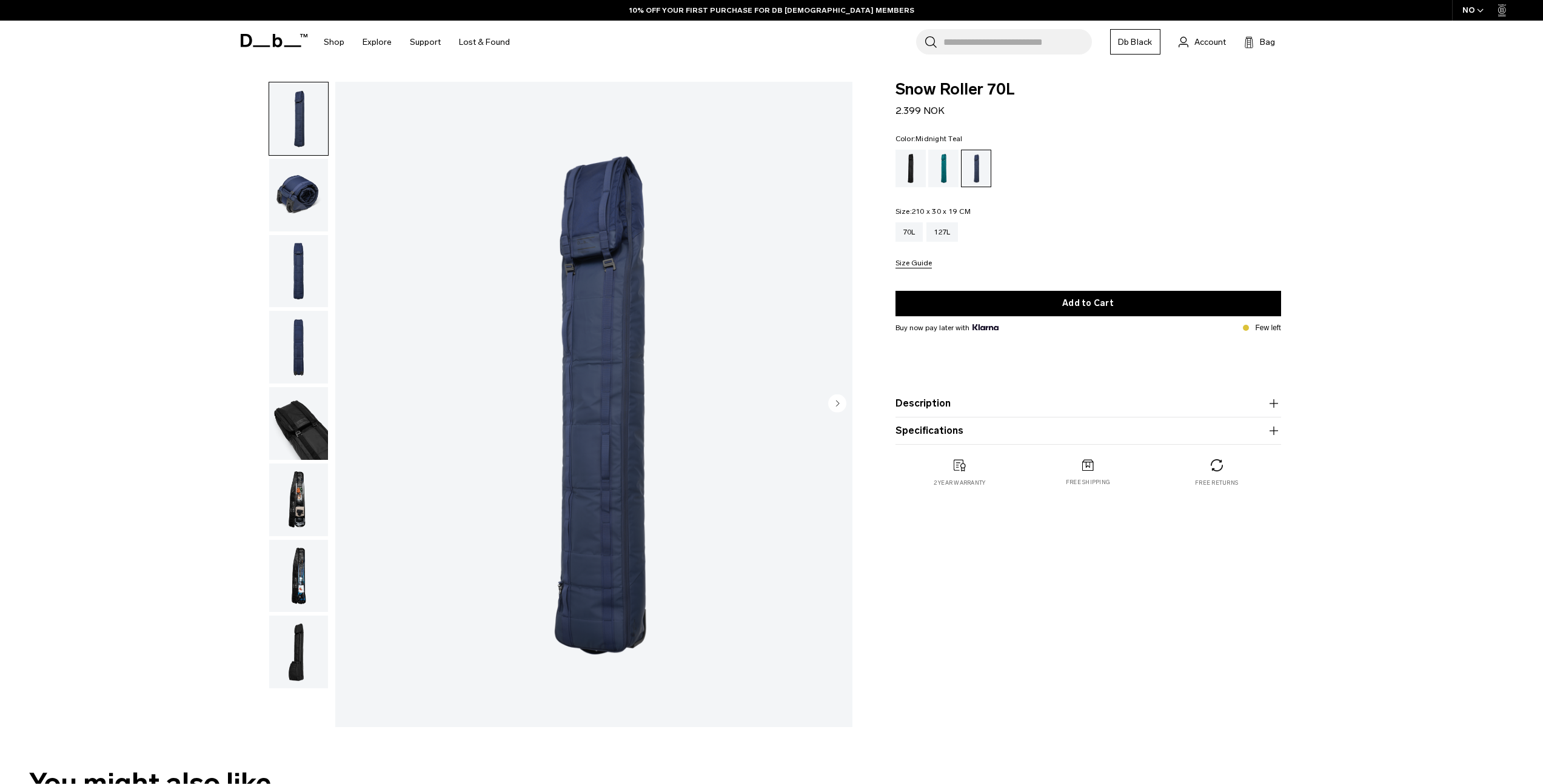
click at [942, 180] on div "Midnight Teal" at bounding box center [944, 168] width 31 height 38
